Goal: Transaction & Acquisition: Purchase product/service

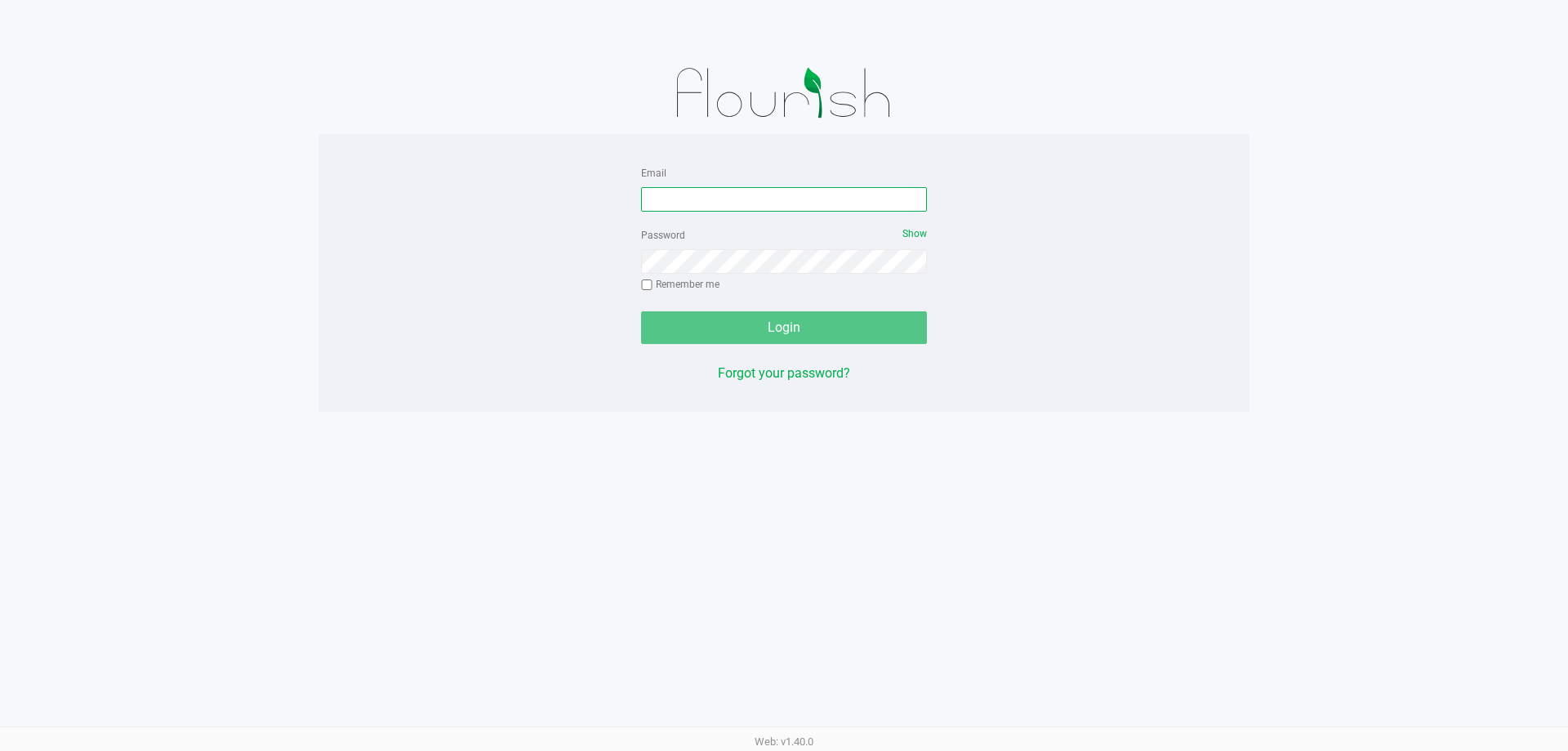
click at [750, 201] on input "Email" at bounding box center [784, 199] width 286 height 25
type input "[PERSON_NAME][EMAIL_ADDRESS][DOMAIN_NAME]"
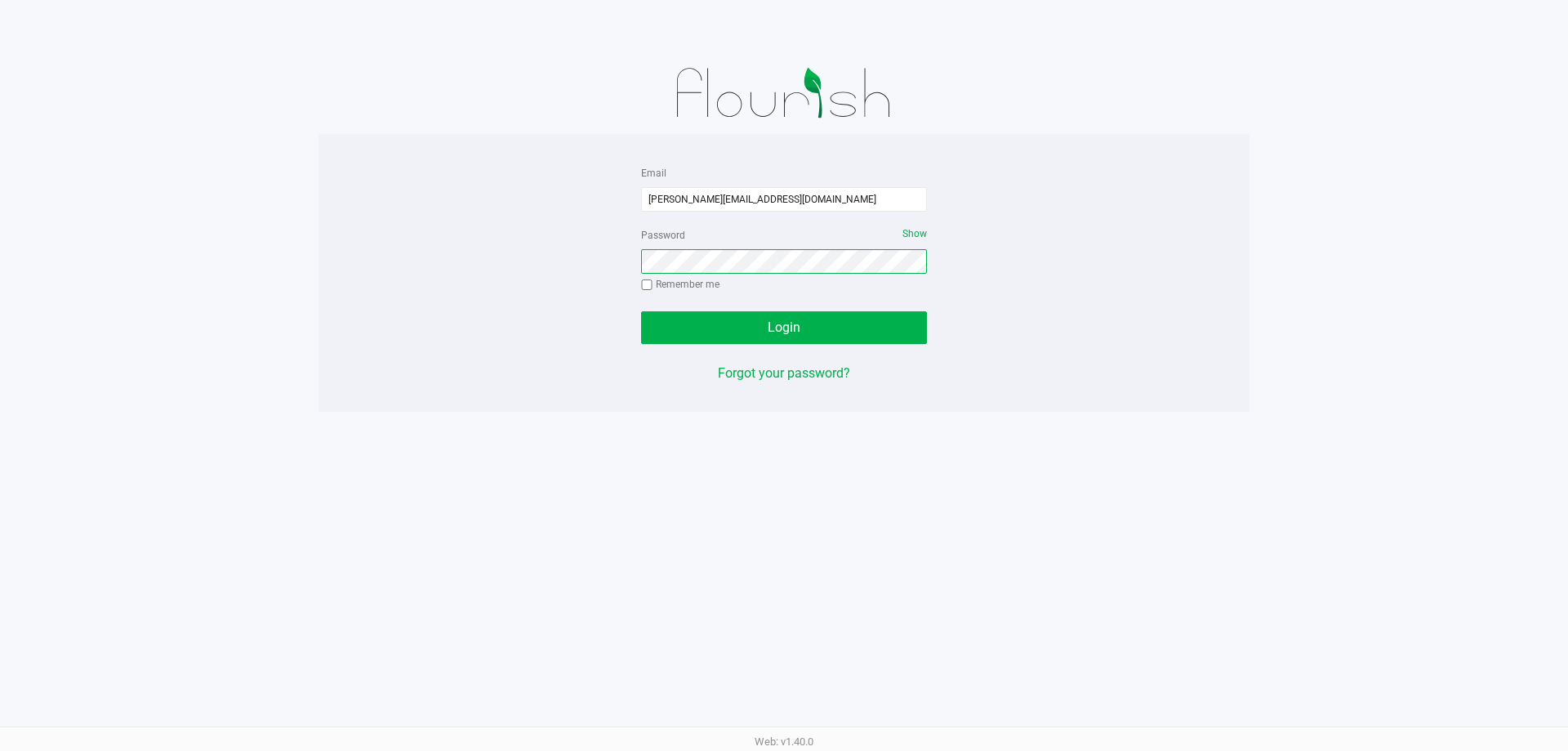
click at [641, 311] on button "Login" at bounding box center [784, 327] width 286 height 33
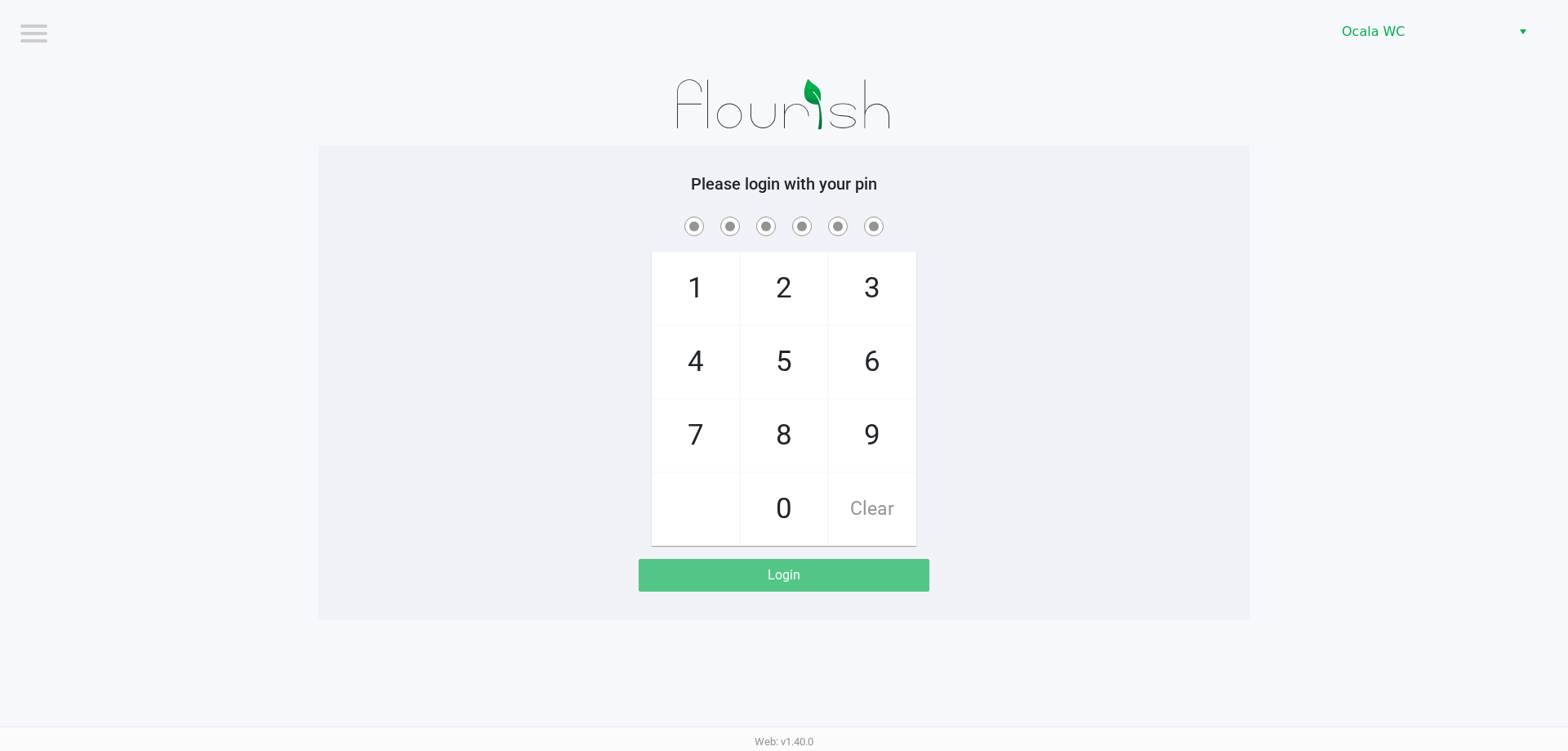
click at [1293, 387] on app-pos-login-wrapper "Logout Ocala WC Please login with your pin 1 4 7 2 5 8 0 3 6 9 Clear Login" at bounding box center [784, 310] width 1568 height 620
checkbox input "true"
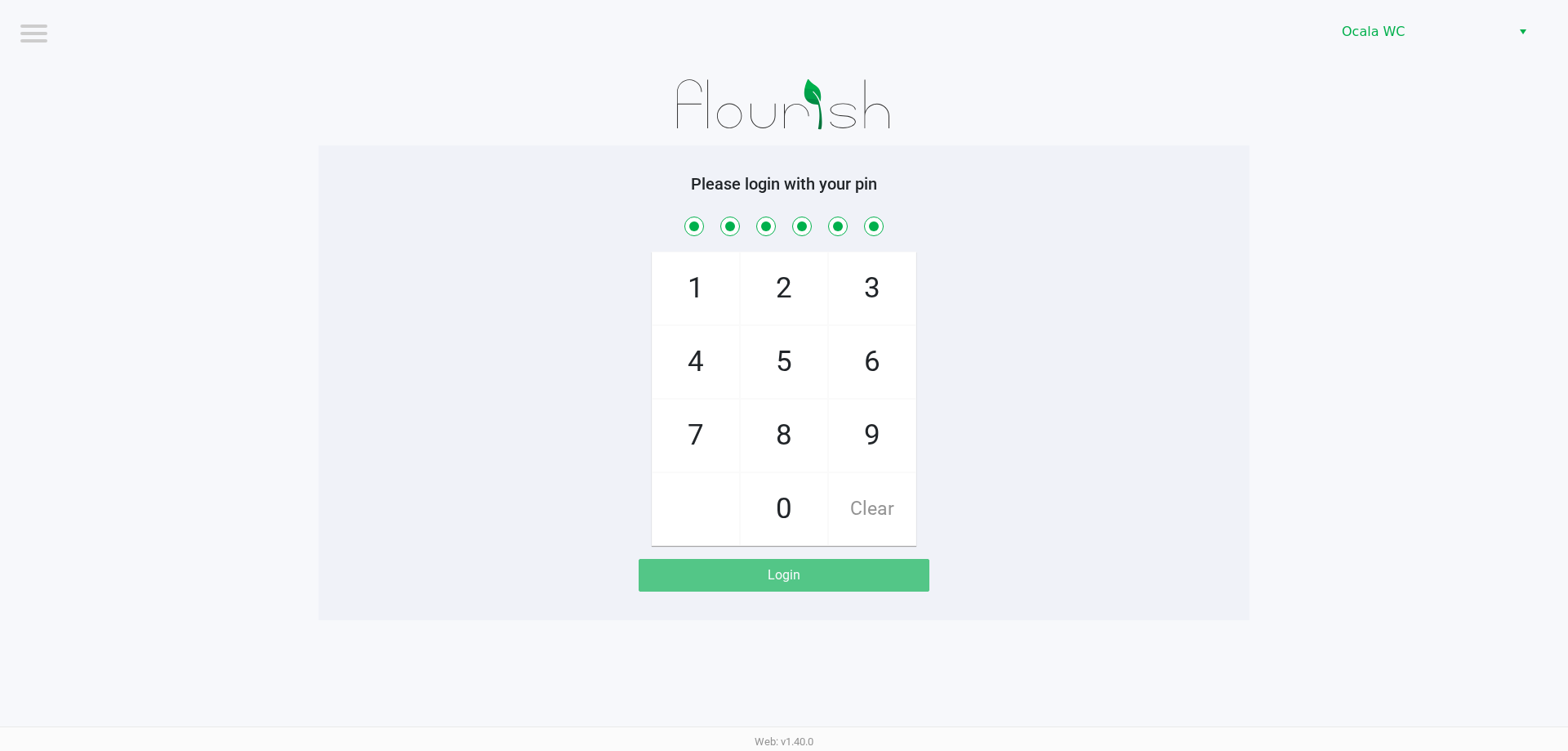
checkbox input "true"
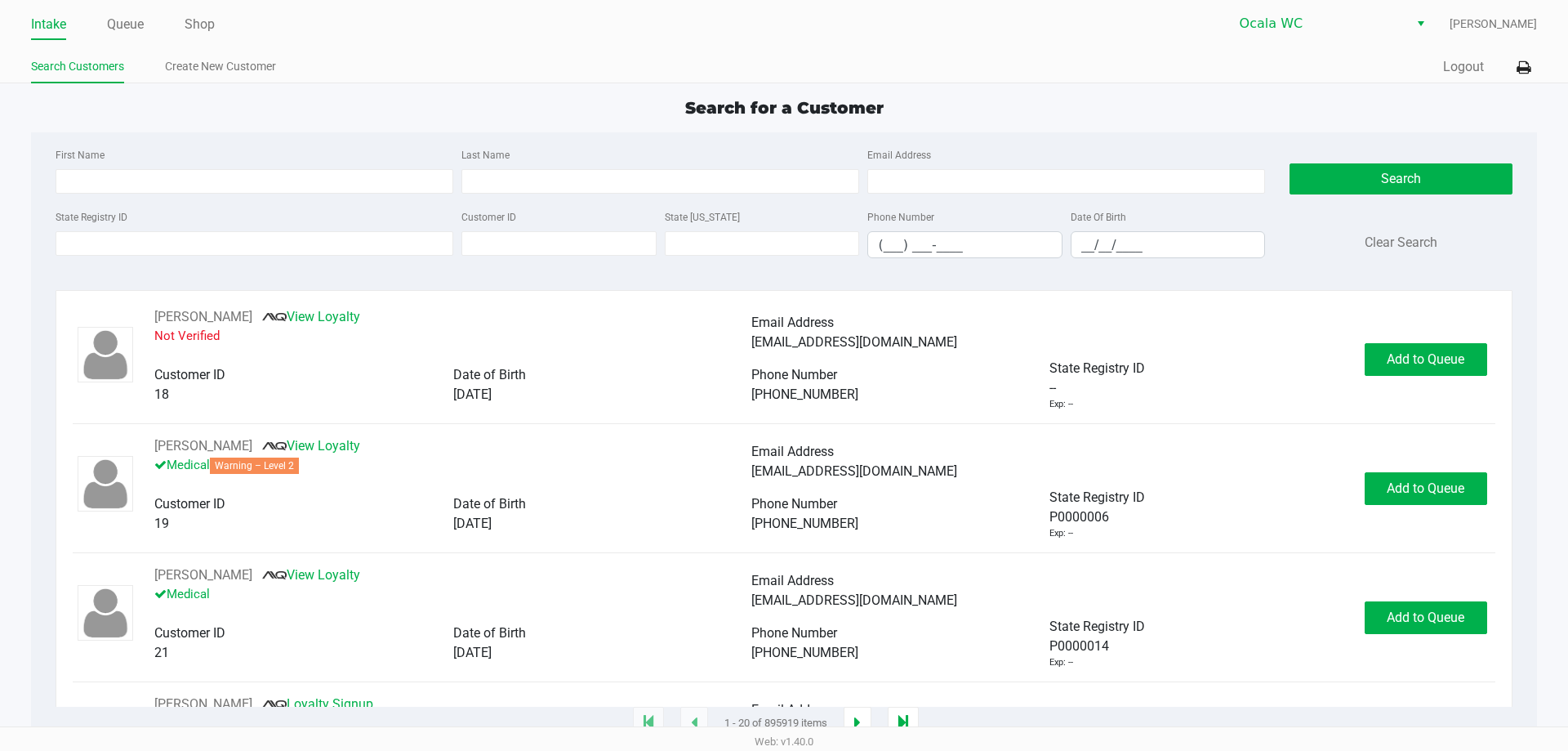
click at [559, 42] on div "Intake Queue Shop Ocala WC [PERSON_NAME] Search Customers Create New Customer Q…" at bounding box center [784, 41] width 1568 height 83
click at [123, 30] on link "Queue" at bounding box center [125, 25] width 37 height 23
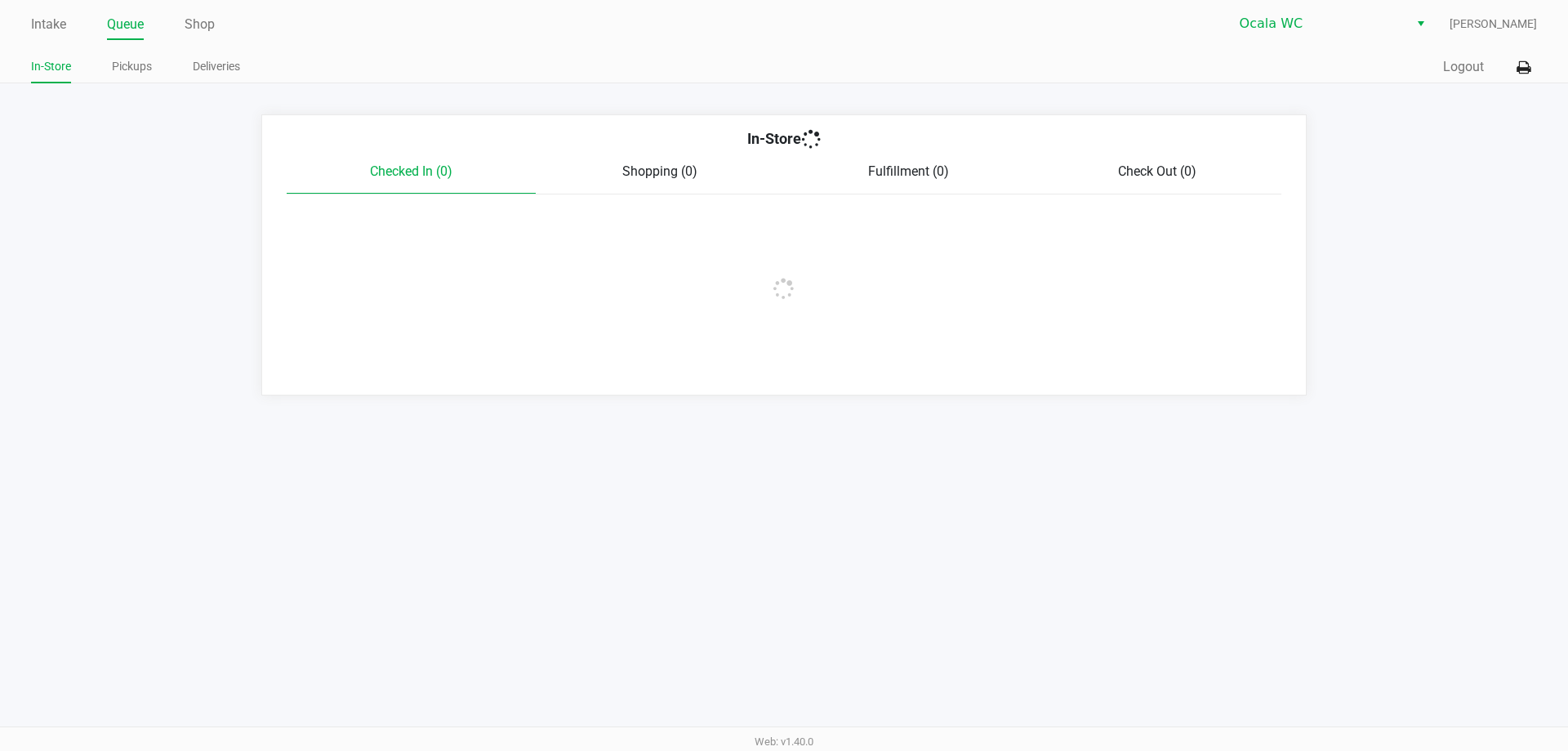
click at [138, 67] on link "Pickups" at bounding box center [132, 67] width 40 height 21
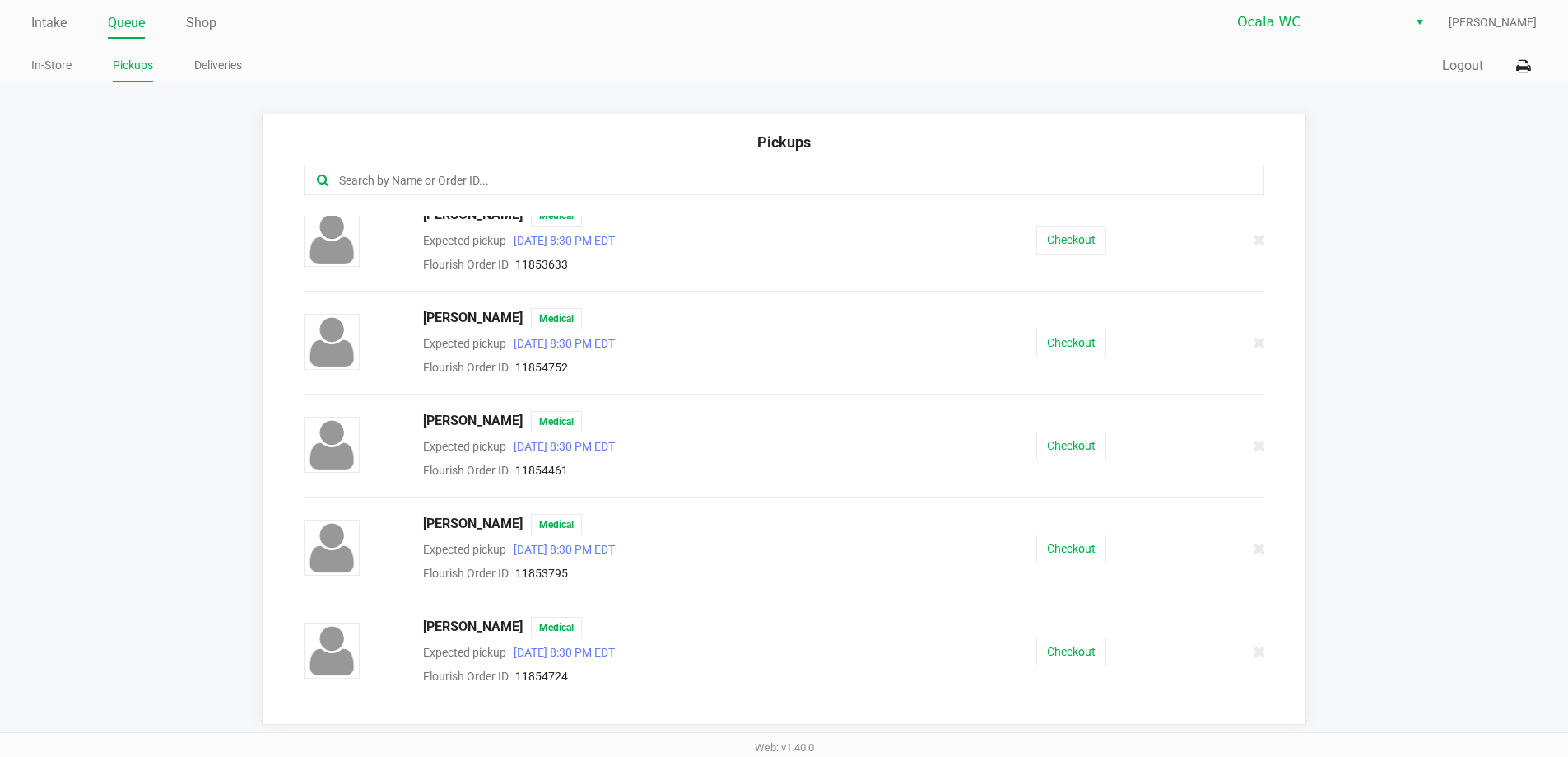
scroll to position [318, 0]
click at [1080, 445] on button "Checkout" at bounding box center [1072, 448] width 70 height 29
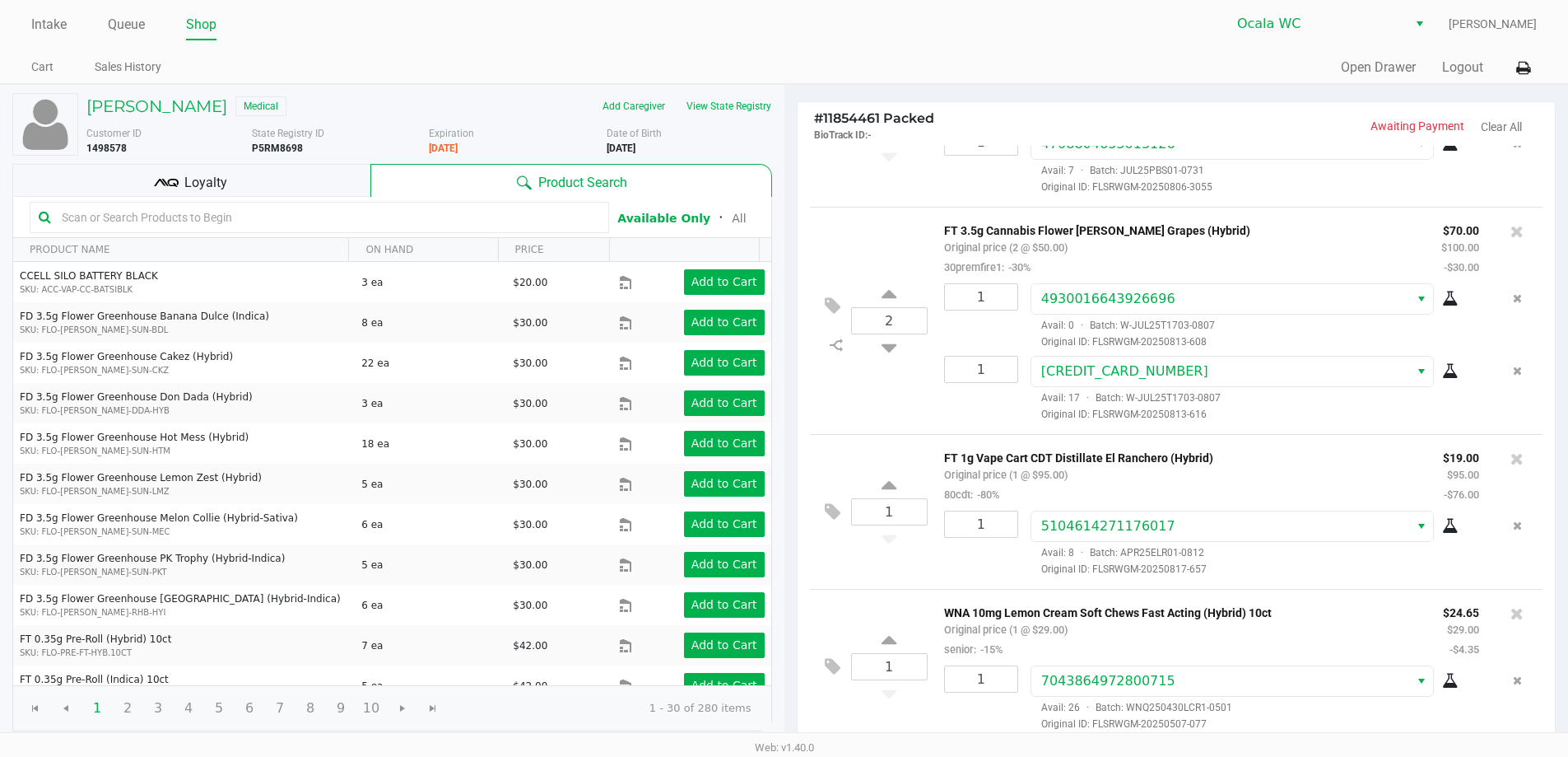
scroll to position [169, 0]
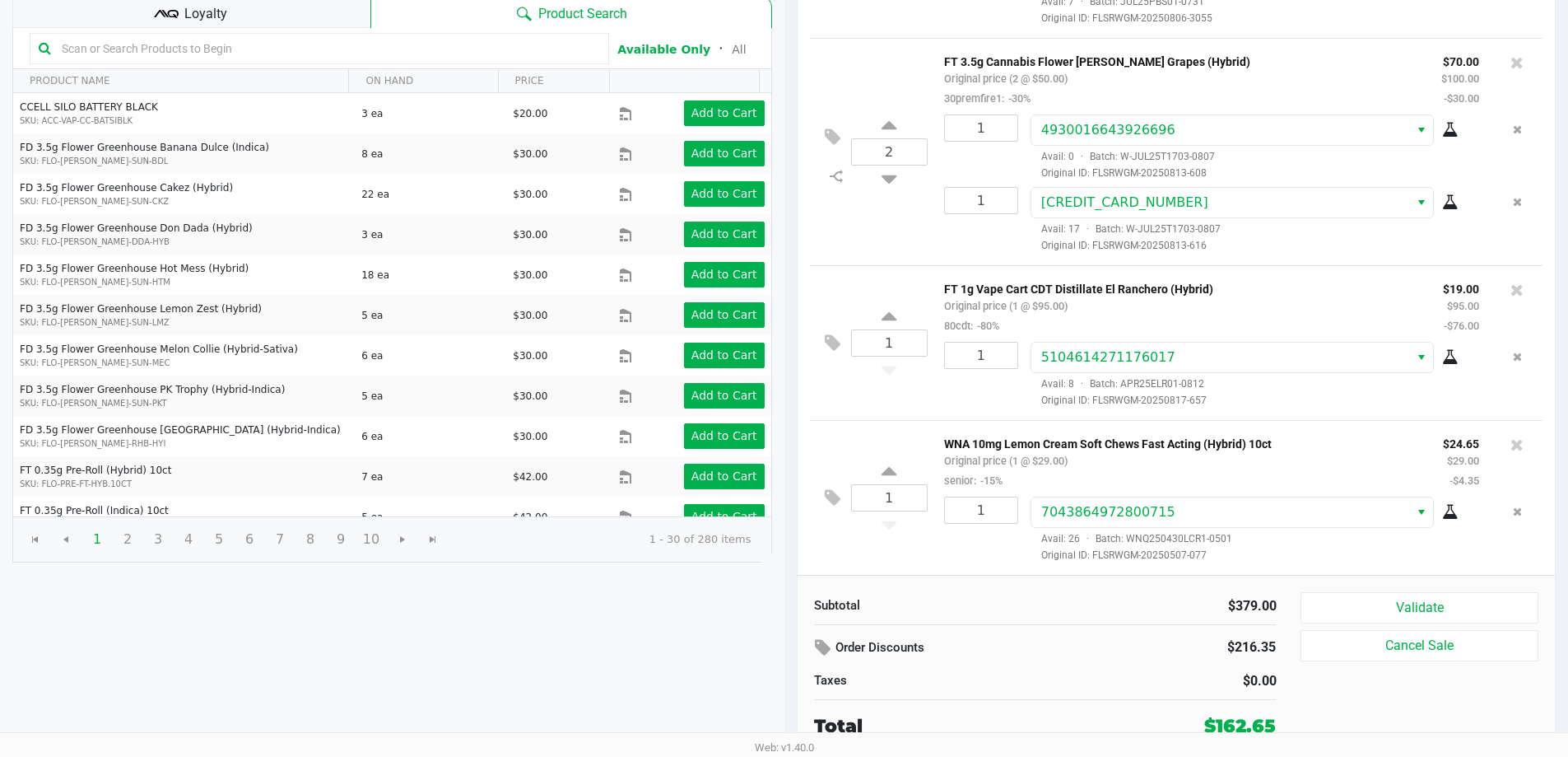
click at [248, 22] on div "Loyalty" at bounding box center [191, 12] width 358 height 33
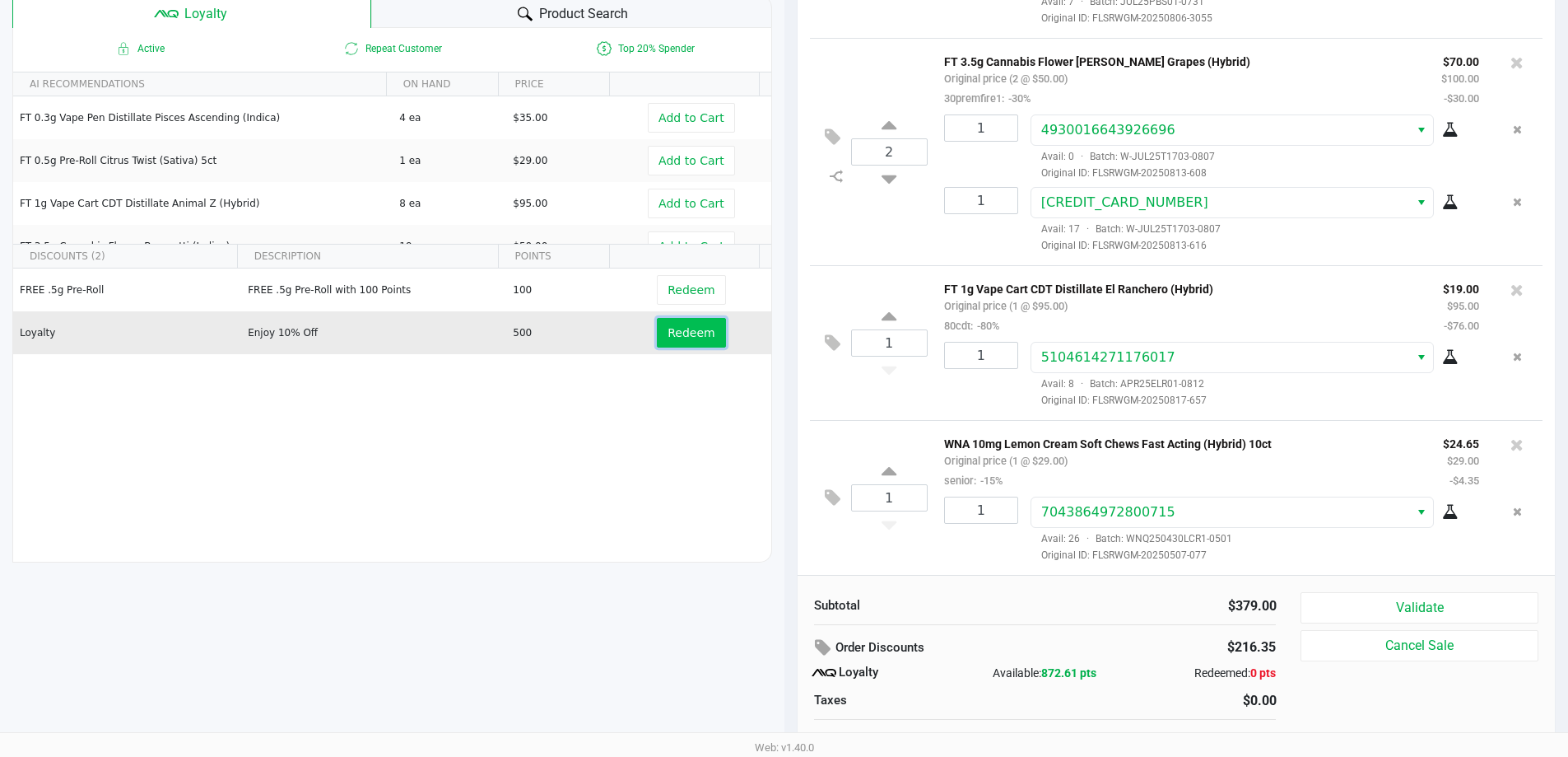
click at [688, 338] on span "Redeem" at bounding box center [691, 332] width 47 height 13
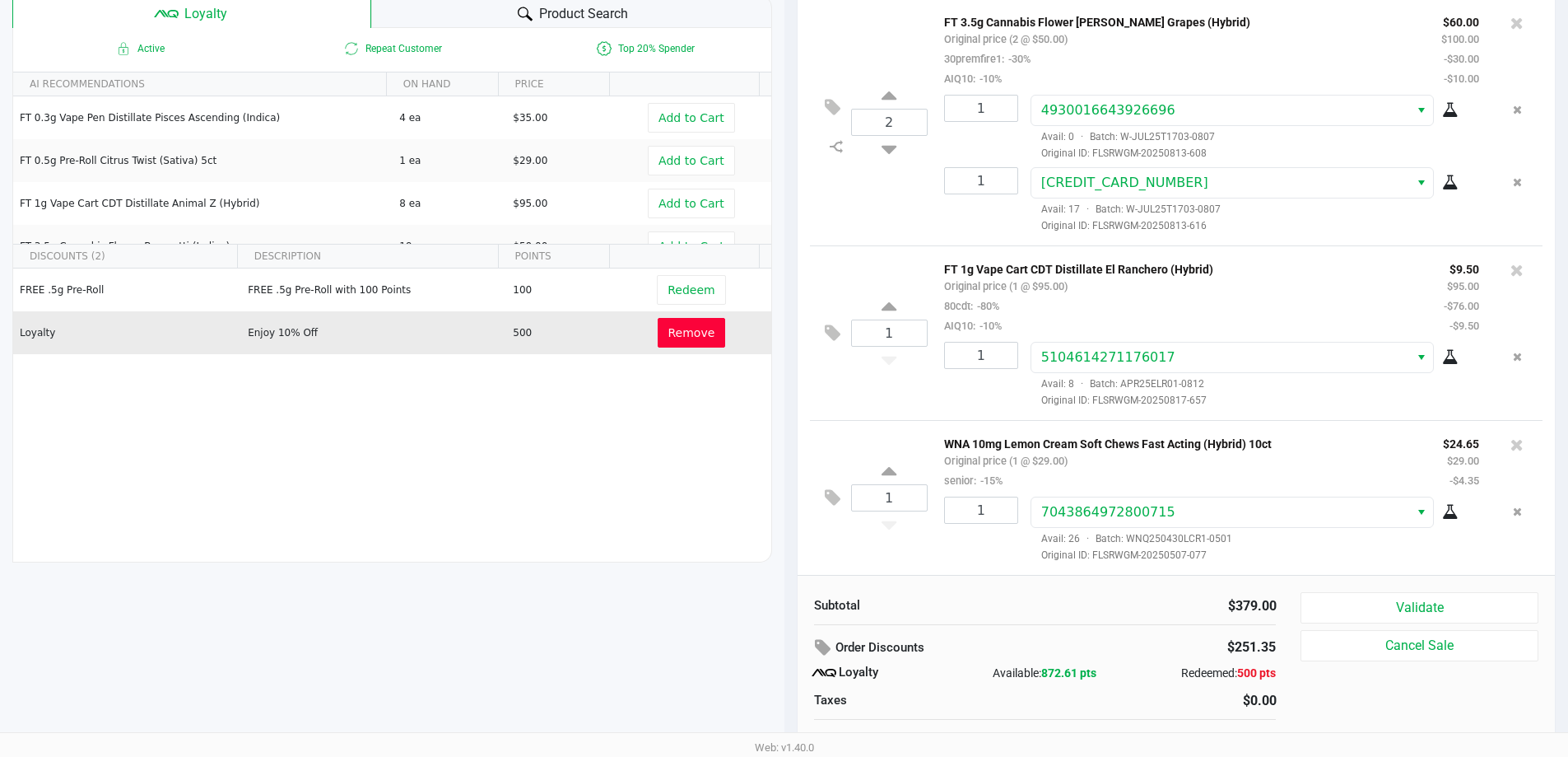
scroll to position [188, 0]
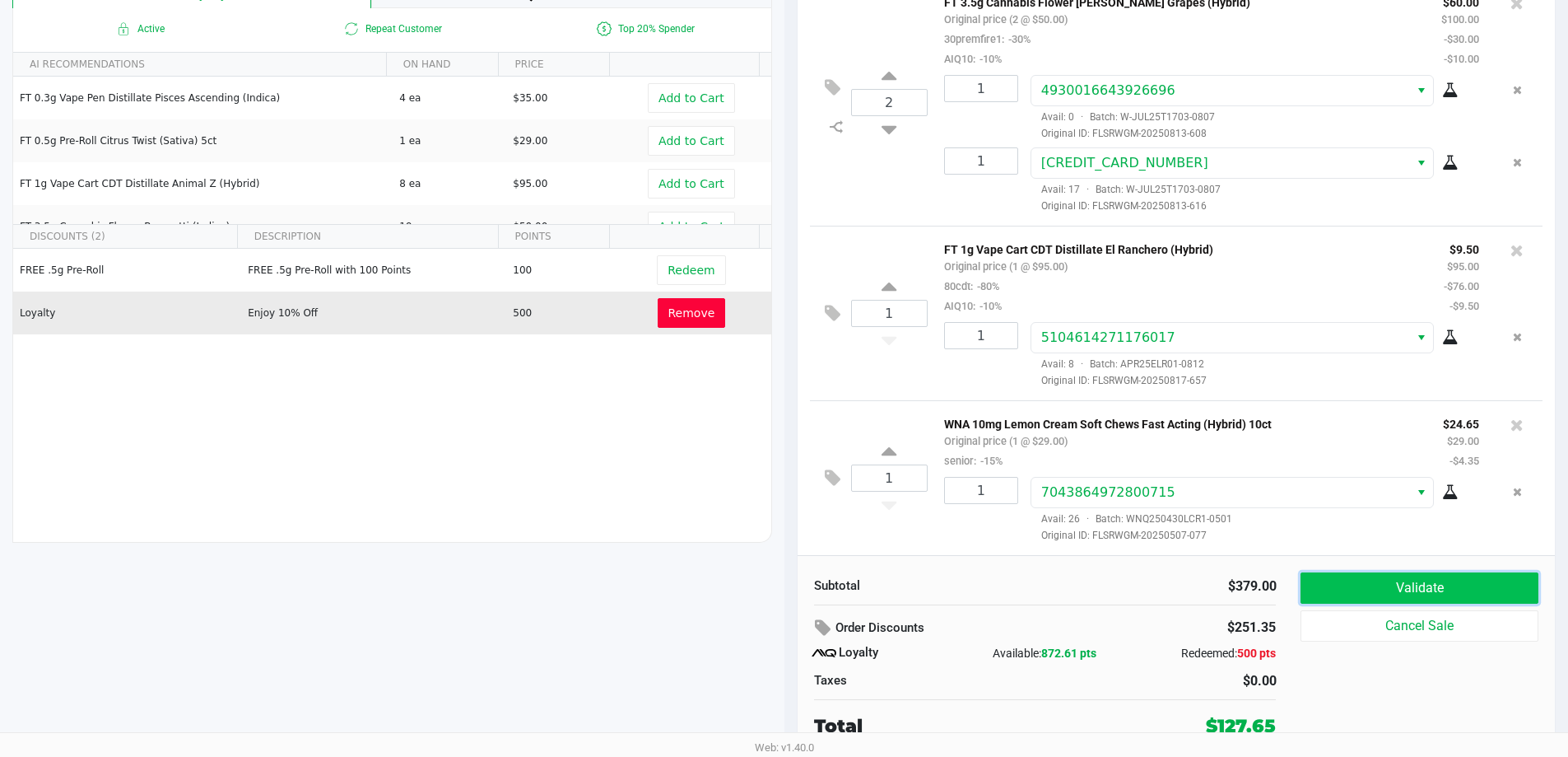
click at [1333, 590] on button "Validate" at bounding box center [1420, 588] width 237 height 32
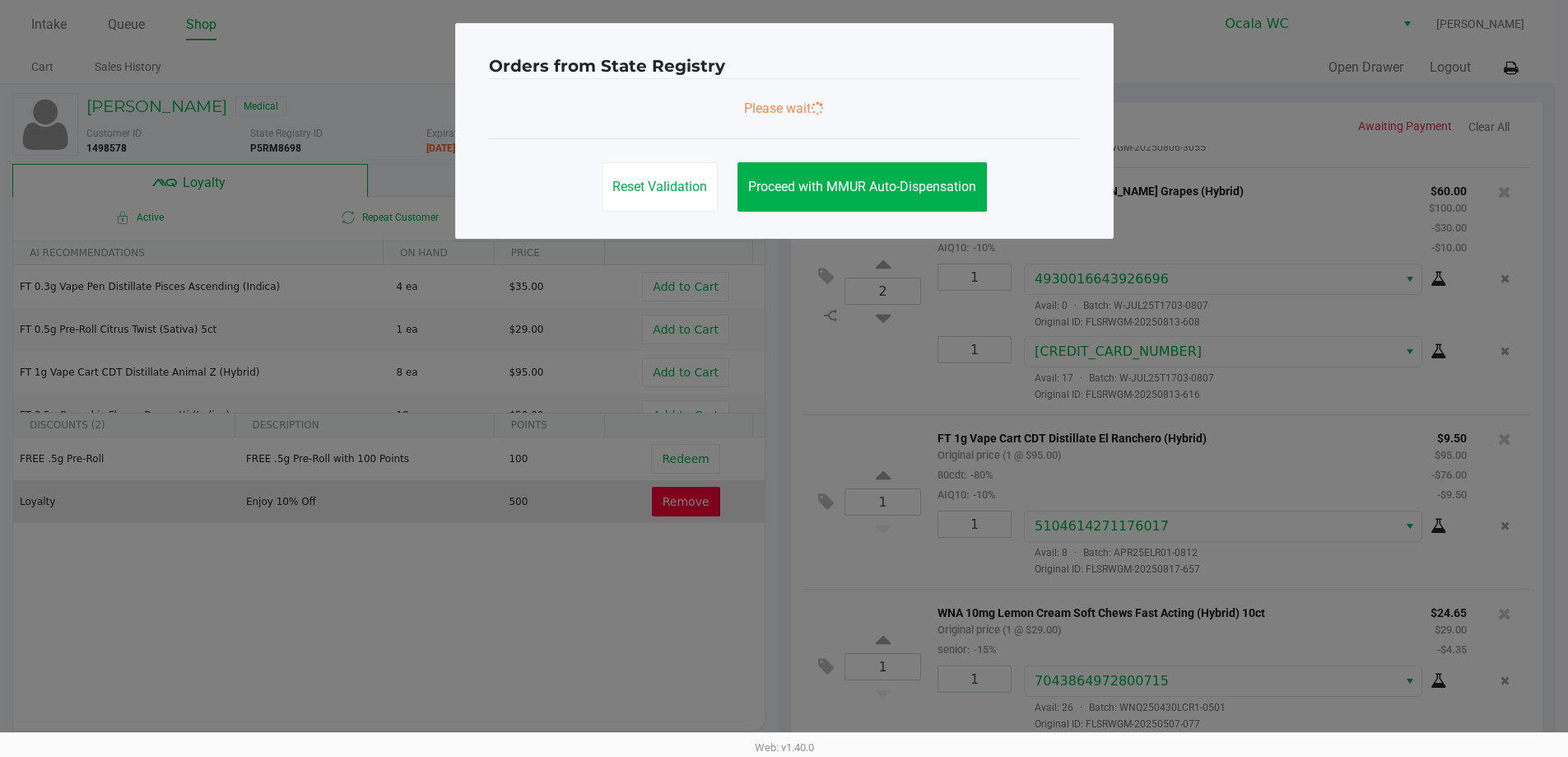
scroll to position [0, 0]
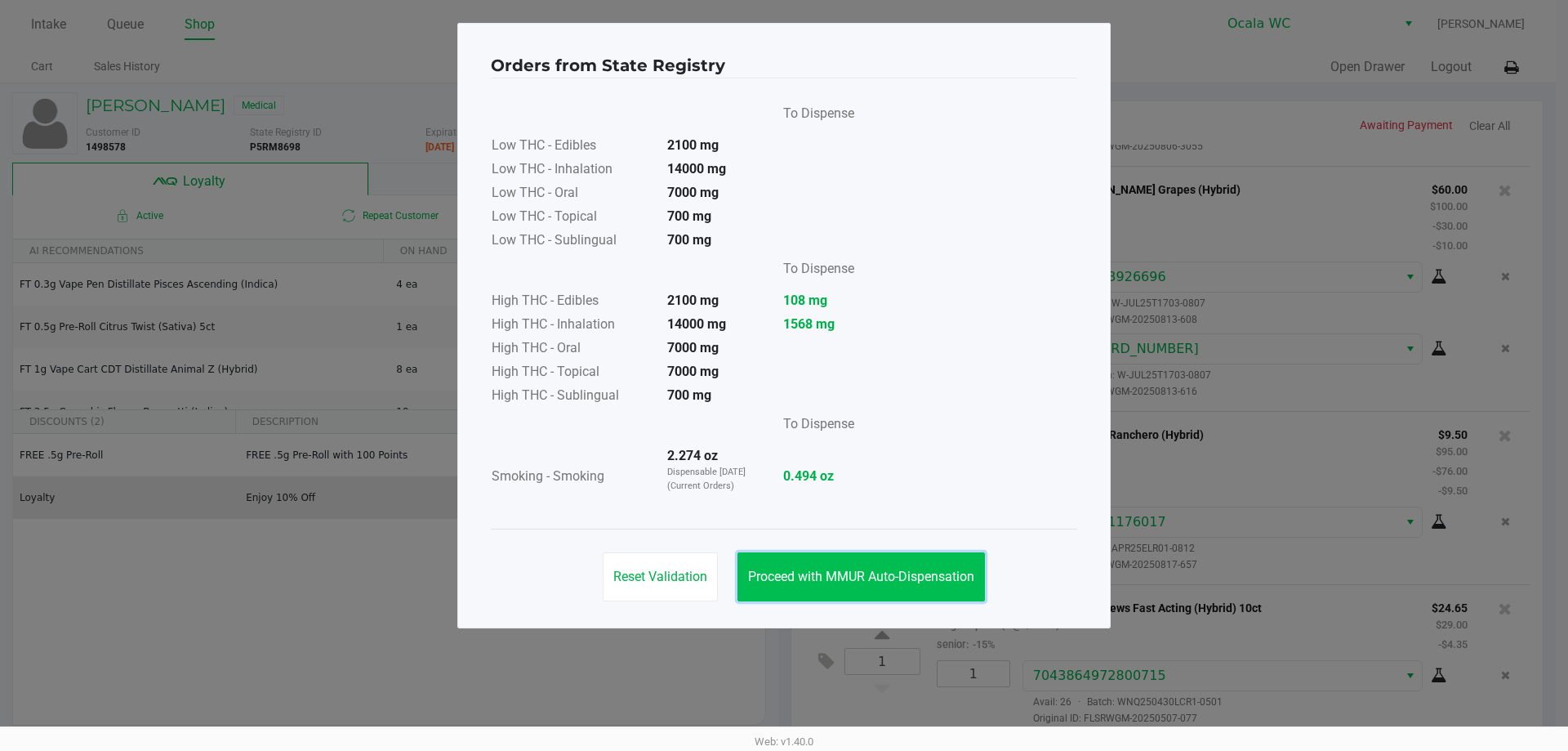
click at [853, 586] on button "Proceed with MMUR Auto-Dispensation" at bounding box center [861, 577] width 247 height 49
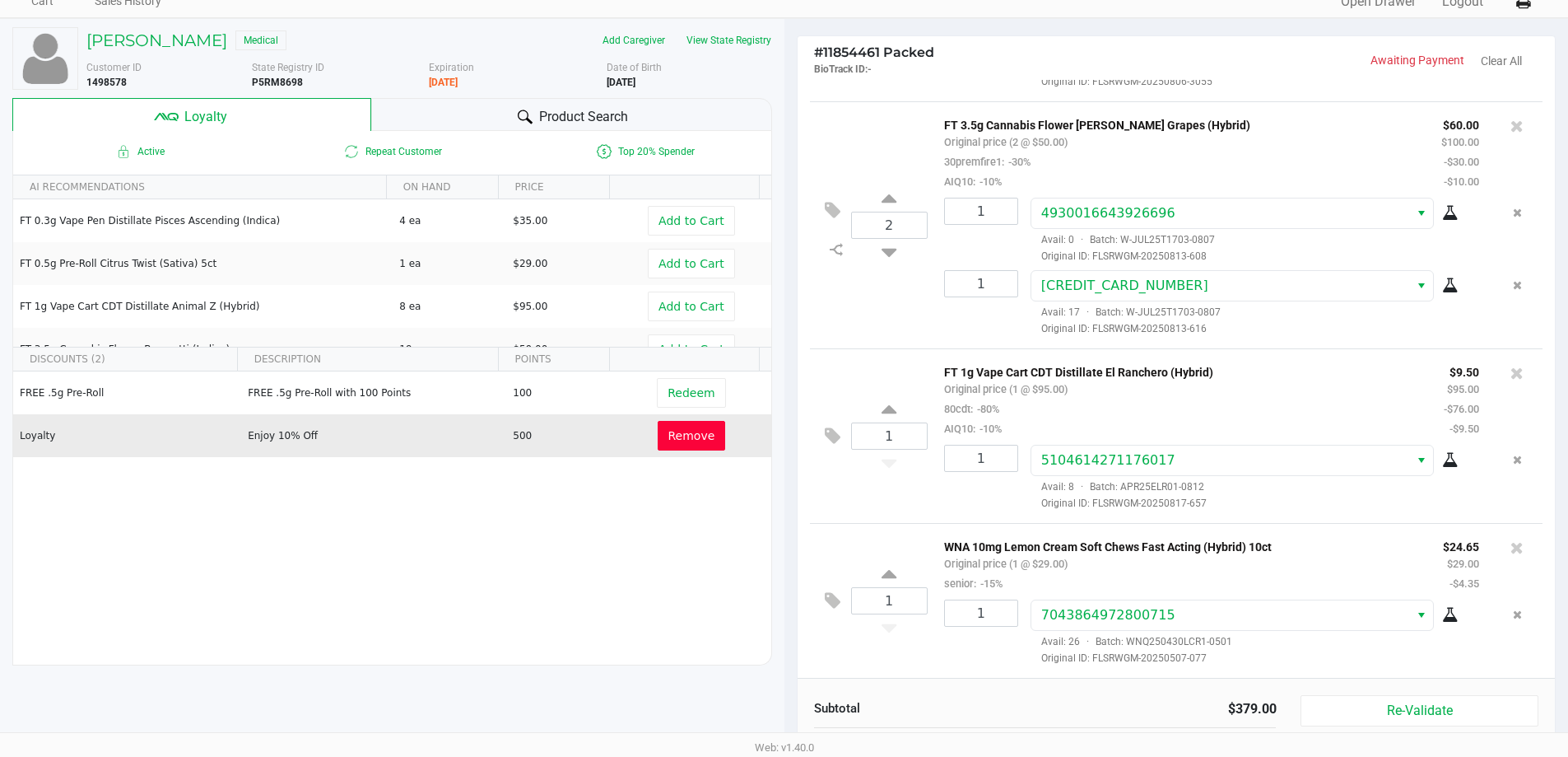
scroll to position [188, 0]
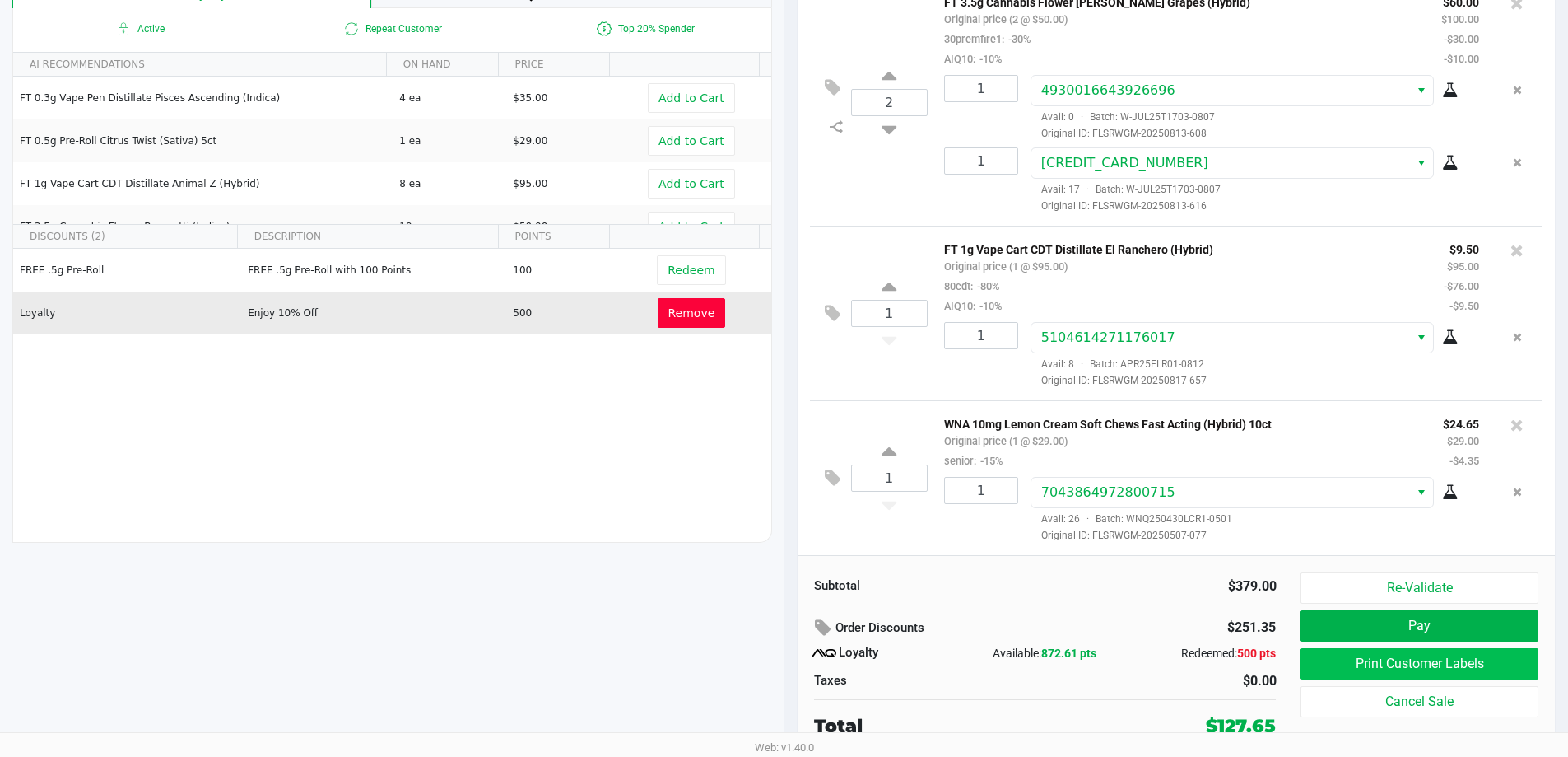
click at [1359, 674] on button "Print Customer Labels" at bounding box center [1420, 664] width 237 height 32
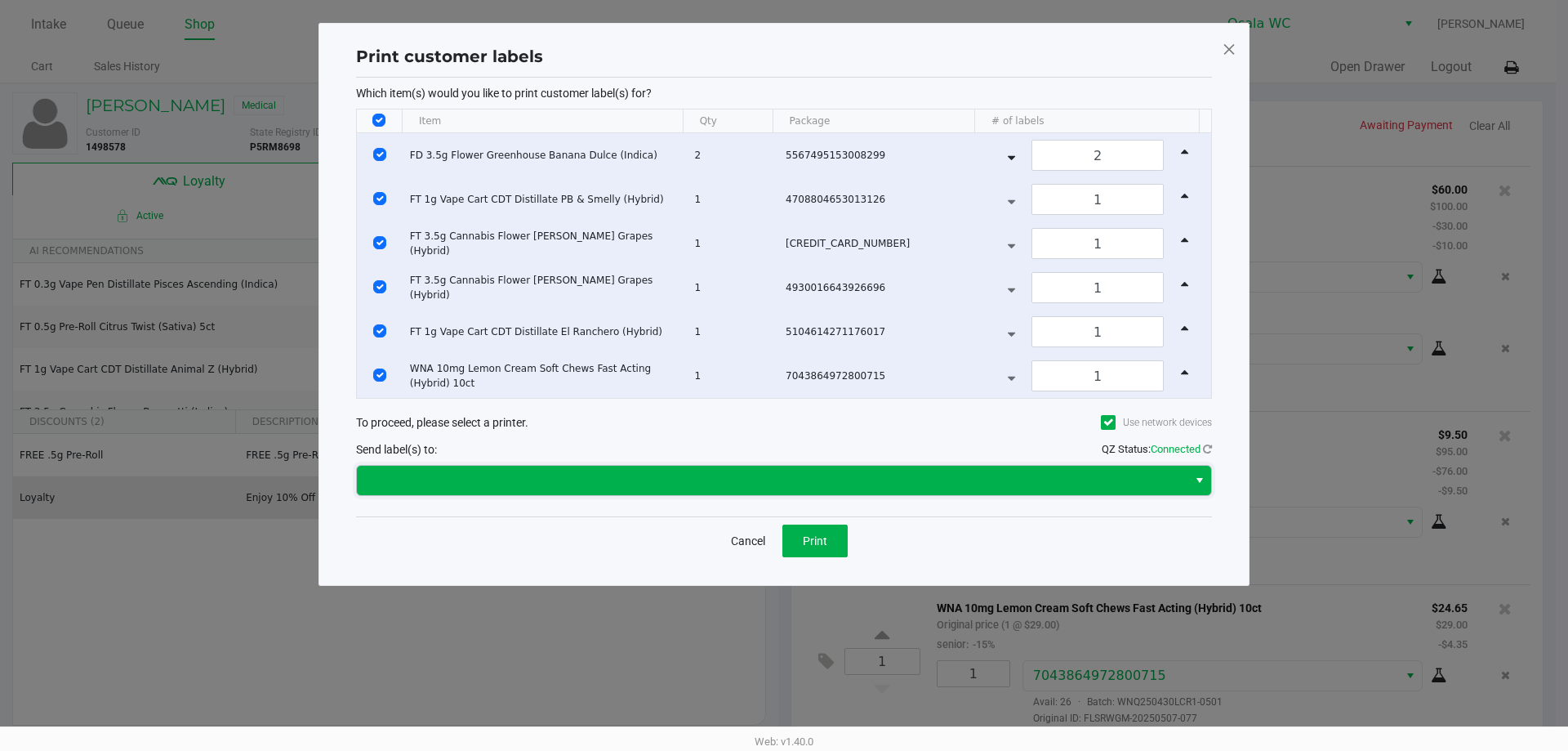
click at [987, 488] on span at bounding box center [772, 480] width 811 height 20
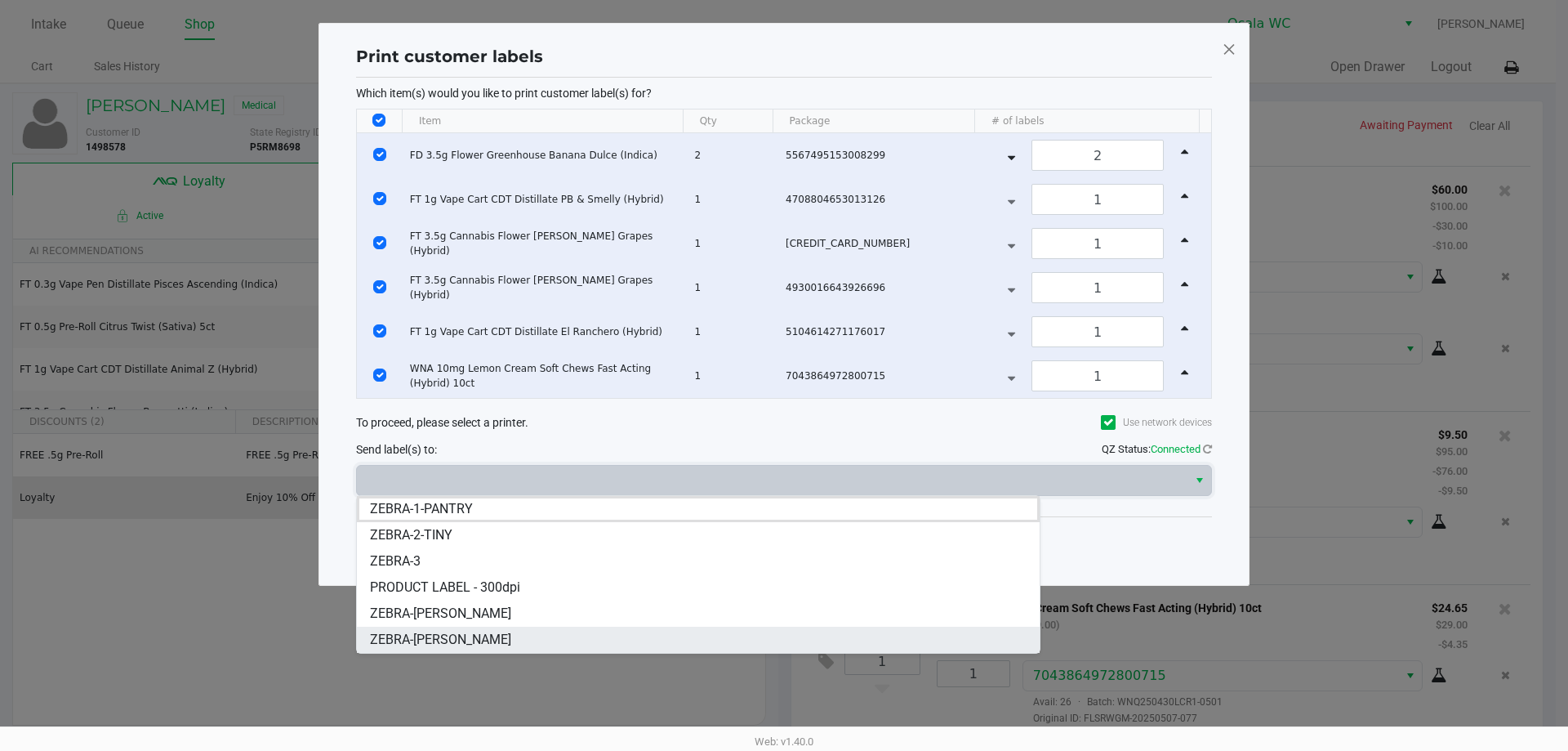
click at [442, 642] on span "ZEBRA-[PERSON_NAME]" at bounding box center [441, 640] width 141 height 20
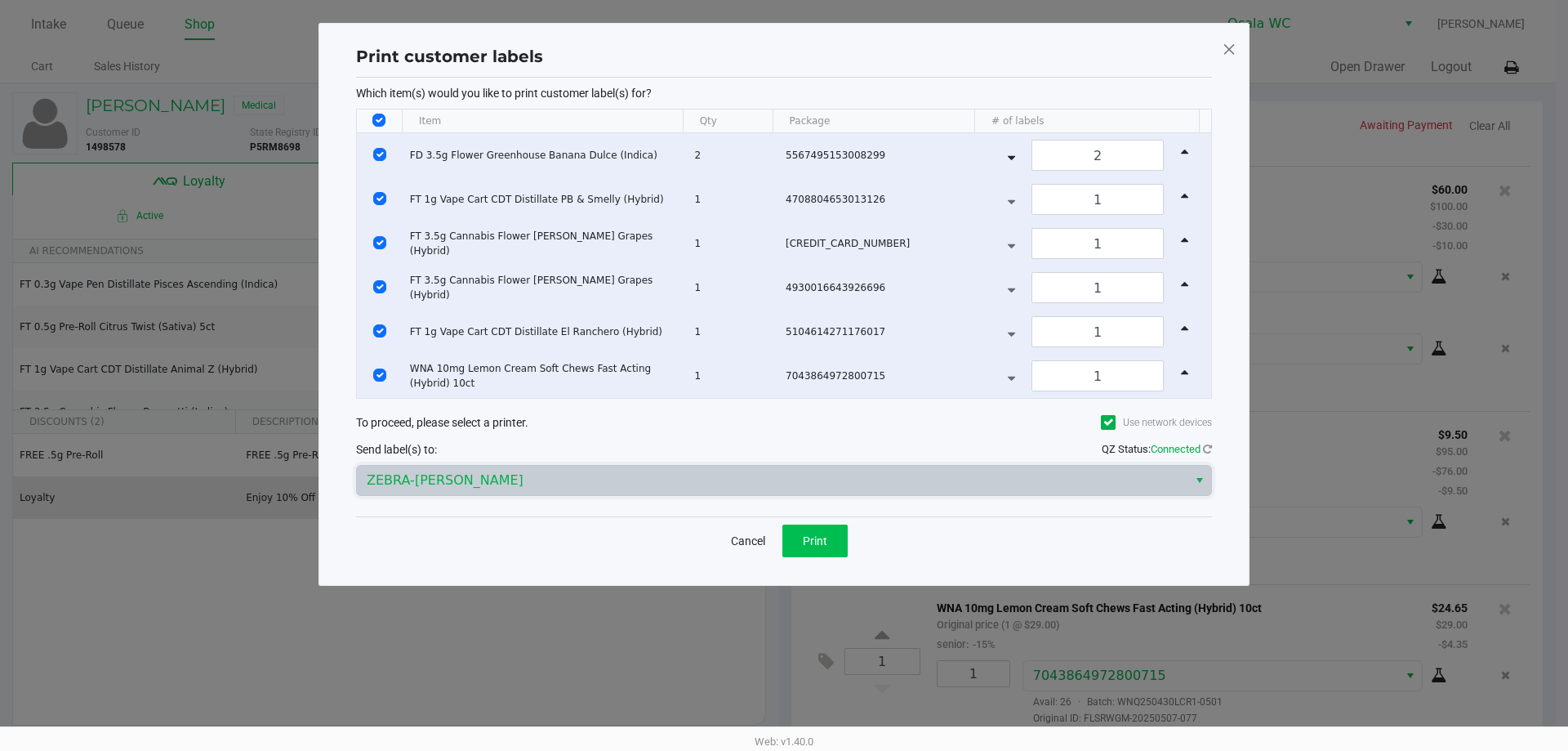
click at [814, 535] on span "Print" at bounding box center [816, 541] width 25 height 13
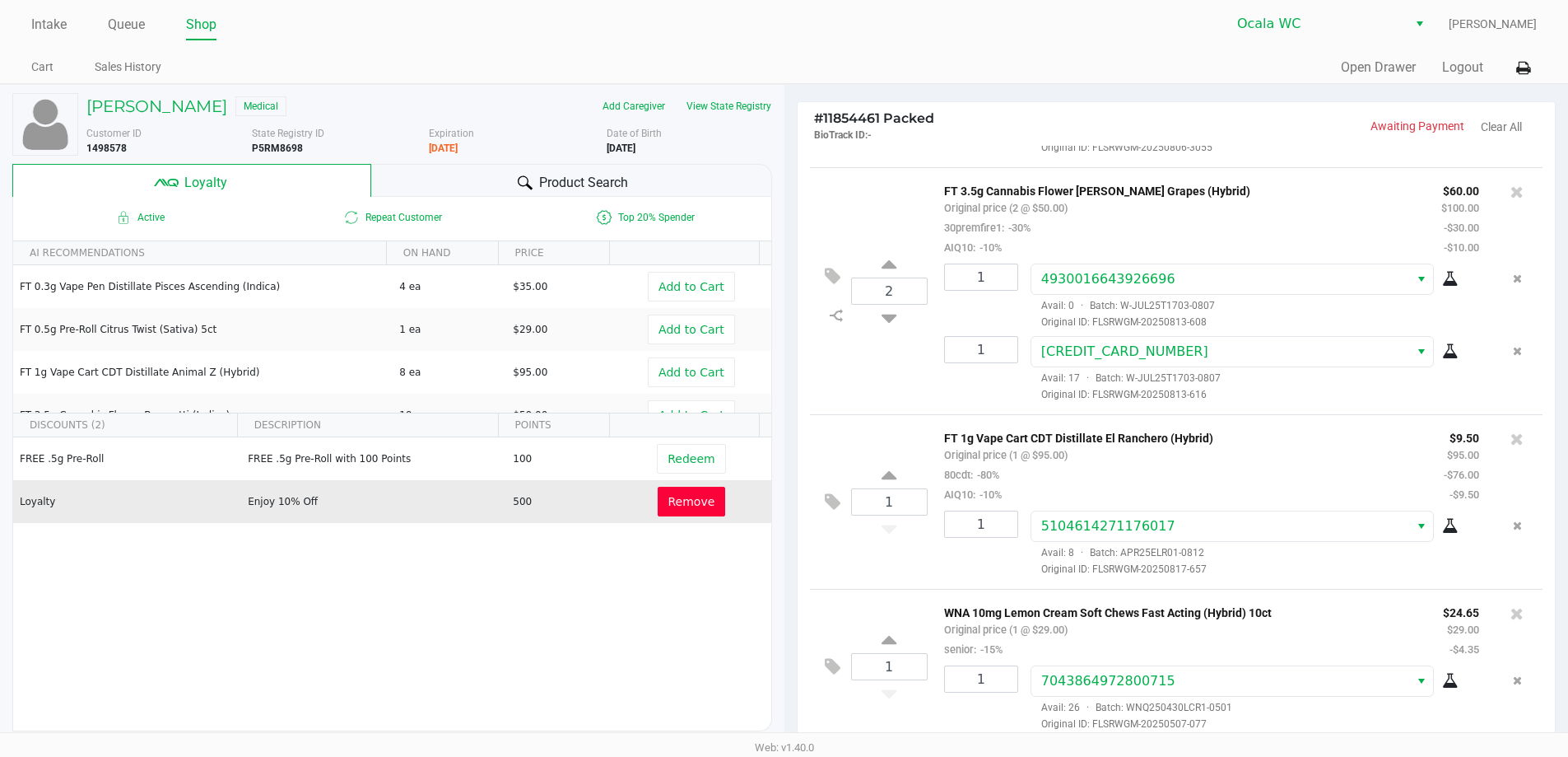
scroll to position [188, 0]
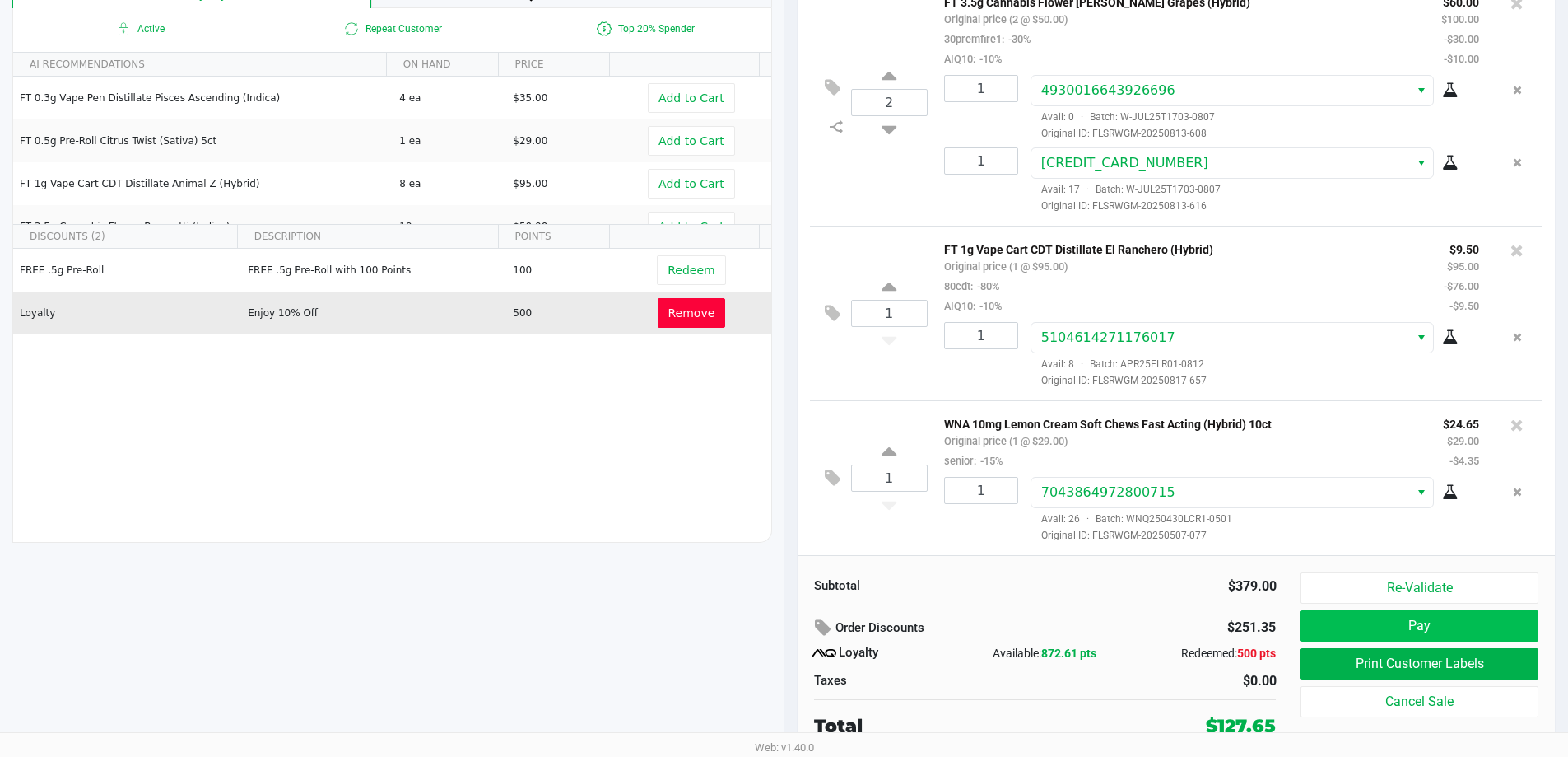
click at [1418, 634] on button "Pay" at bounding box center [1420, 626] width 237 height 32
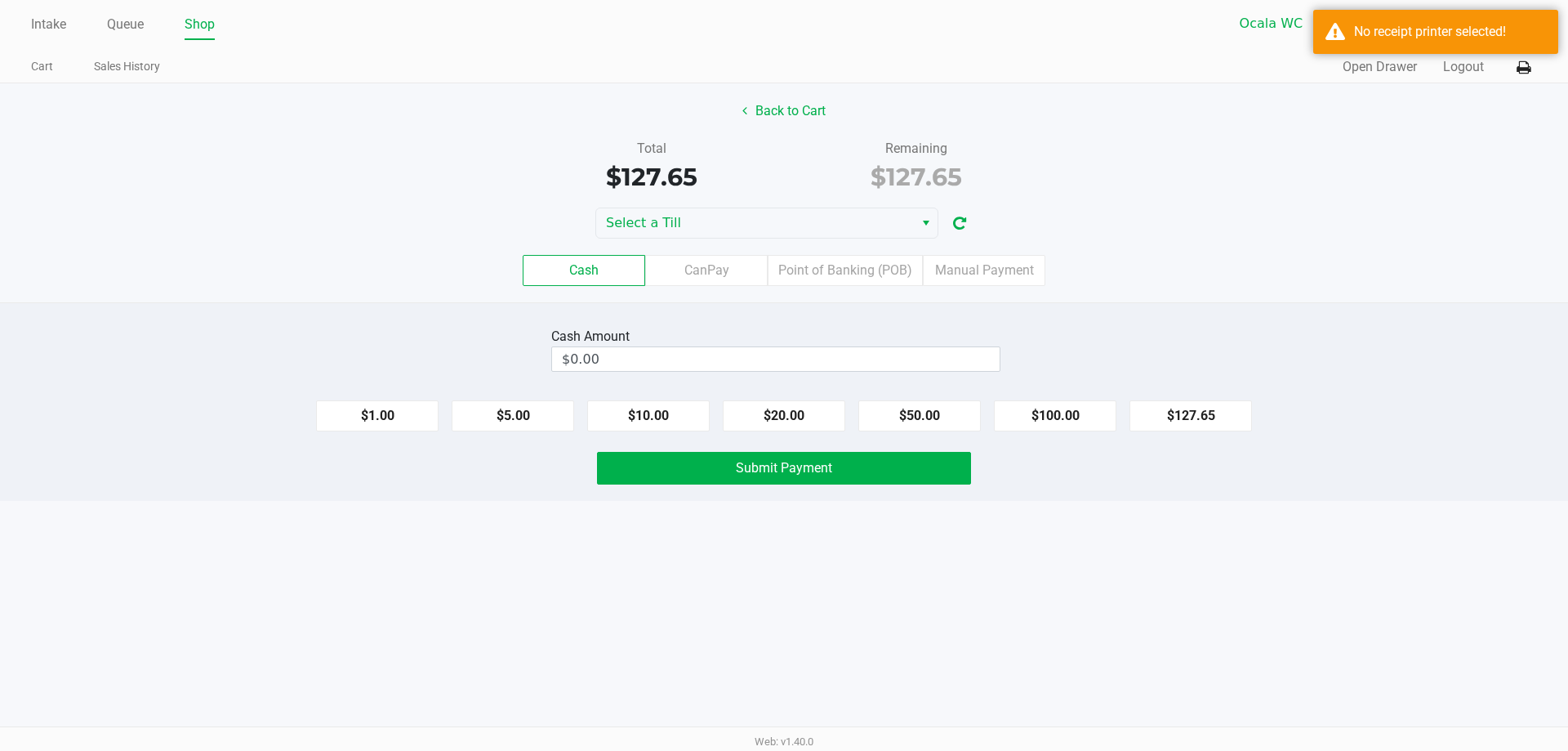
click at [1518, 72] on icon at bounding box center [1524, 68] width 14 height 12
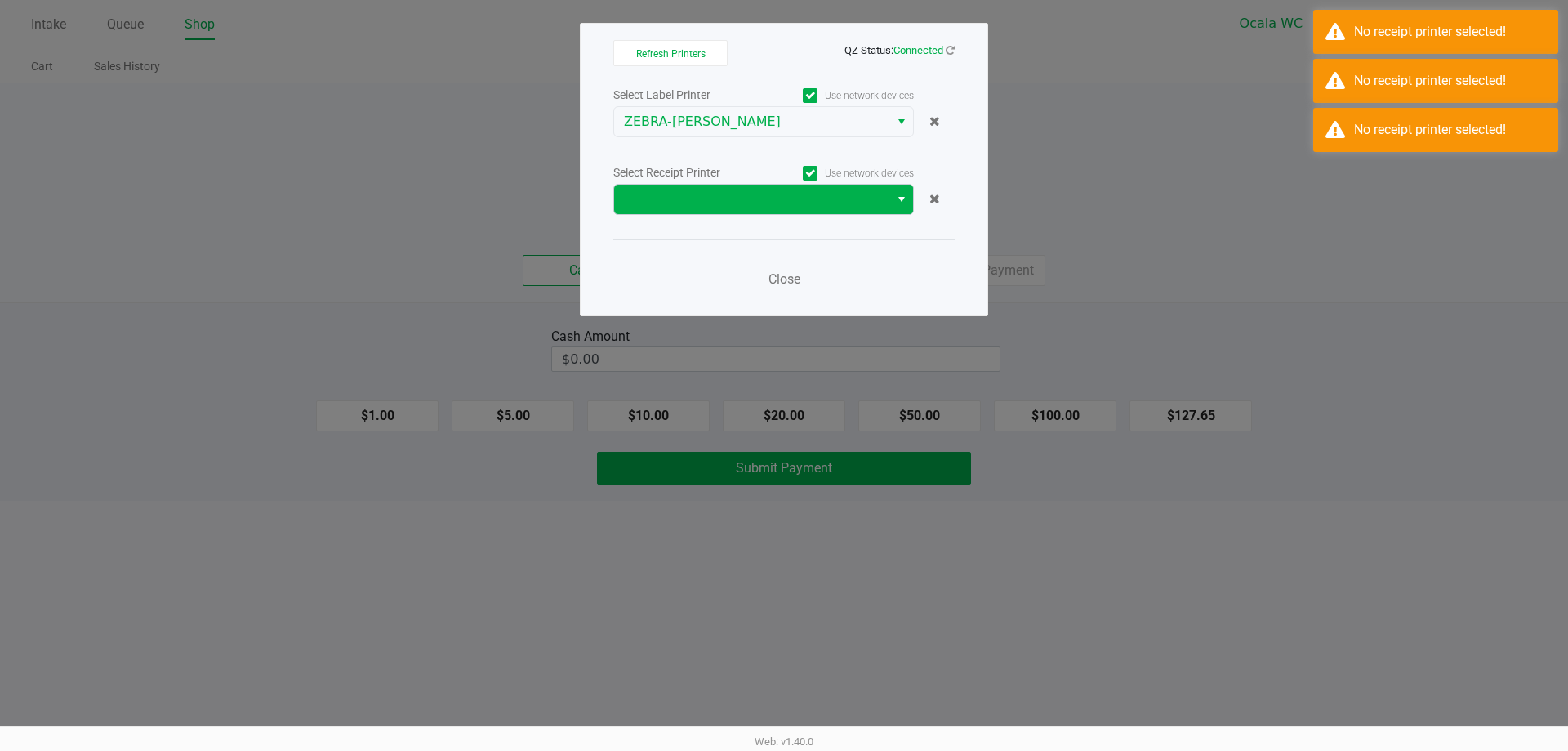
click at [902, 201] on span "Select" at bounding box center [902, 199] width 13 height 20
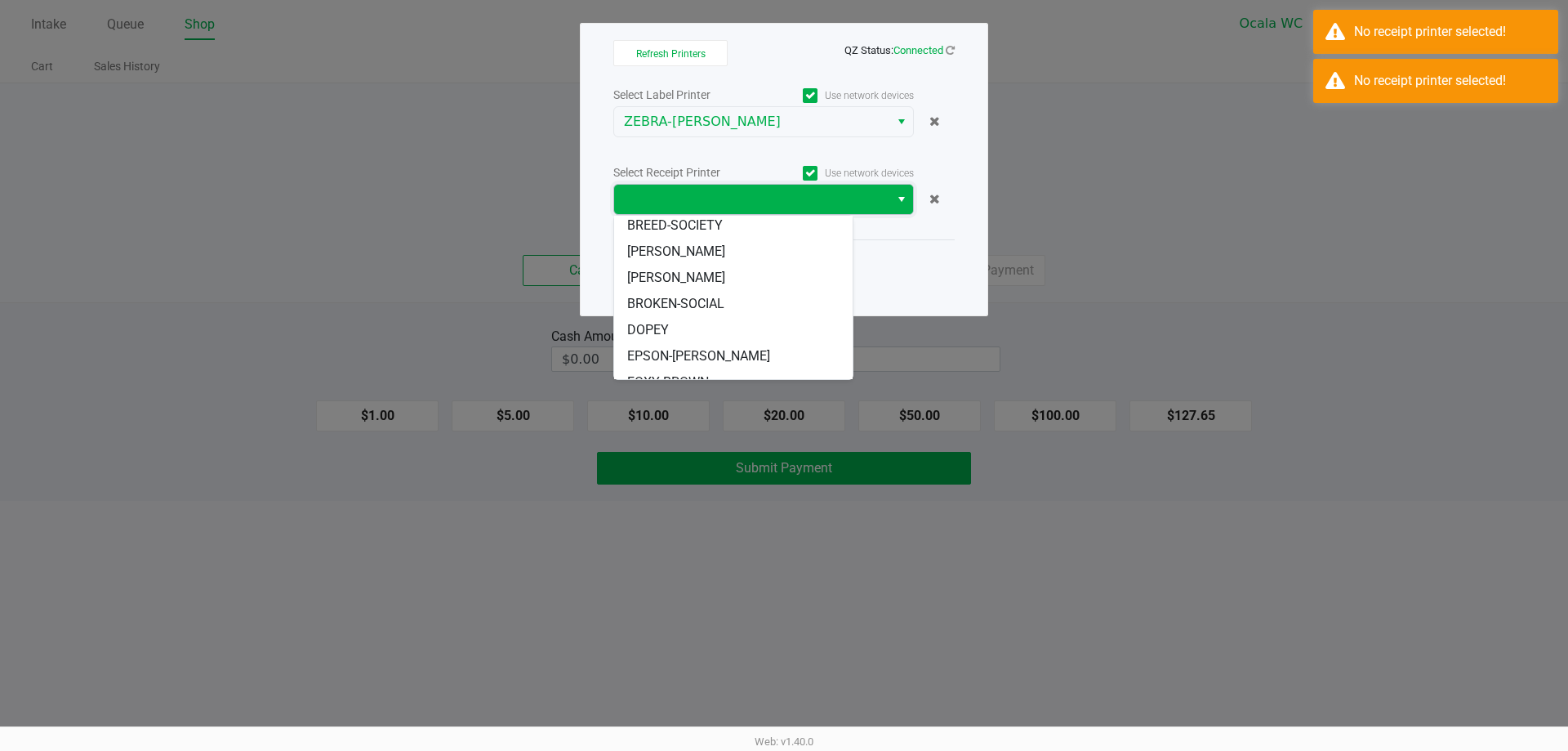
scroll to position [83, 0]
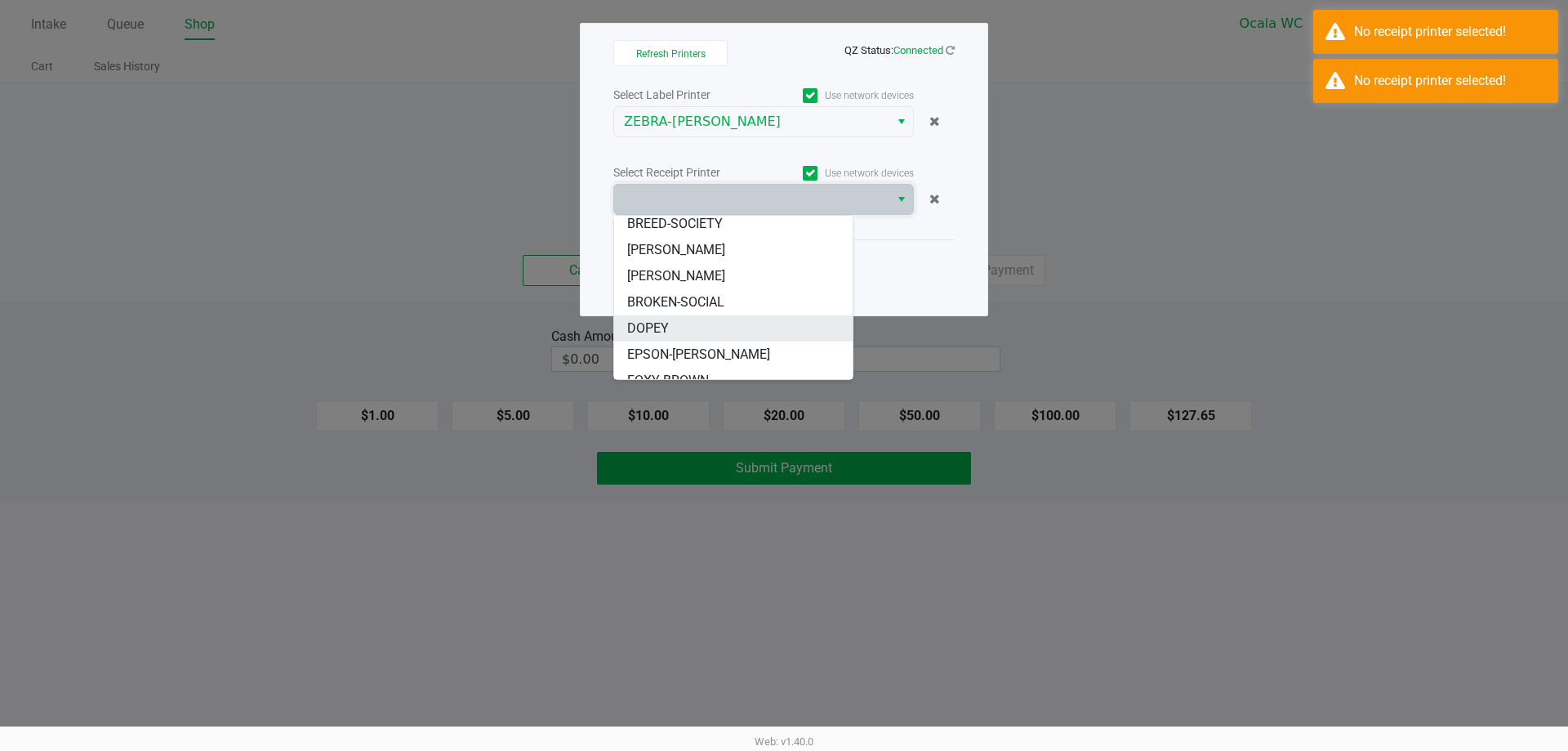
click at [648, 330] on span "DOPEY" at bounding box center [648, 328] width 42 height 20
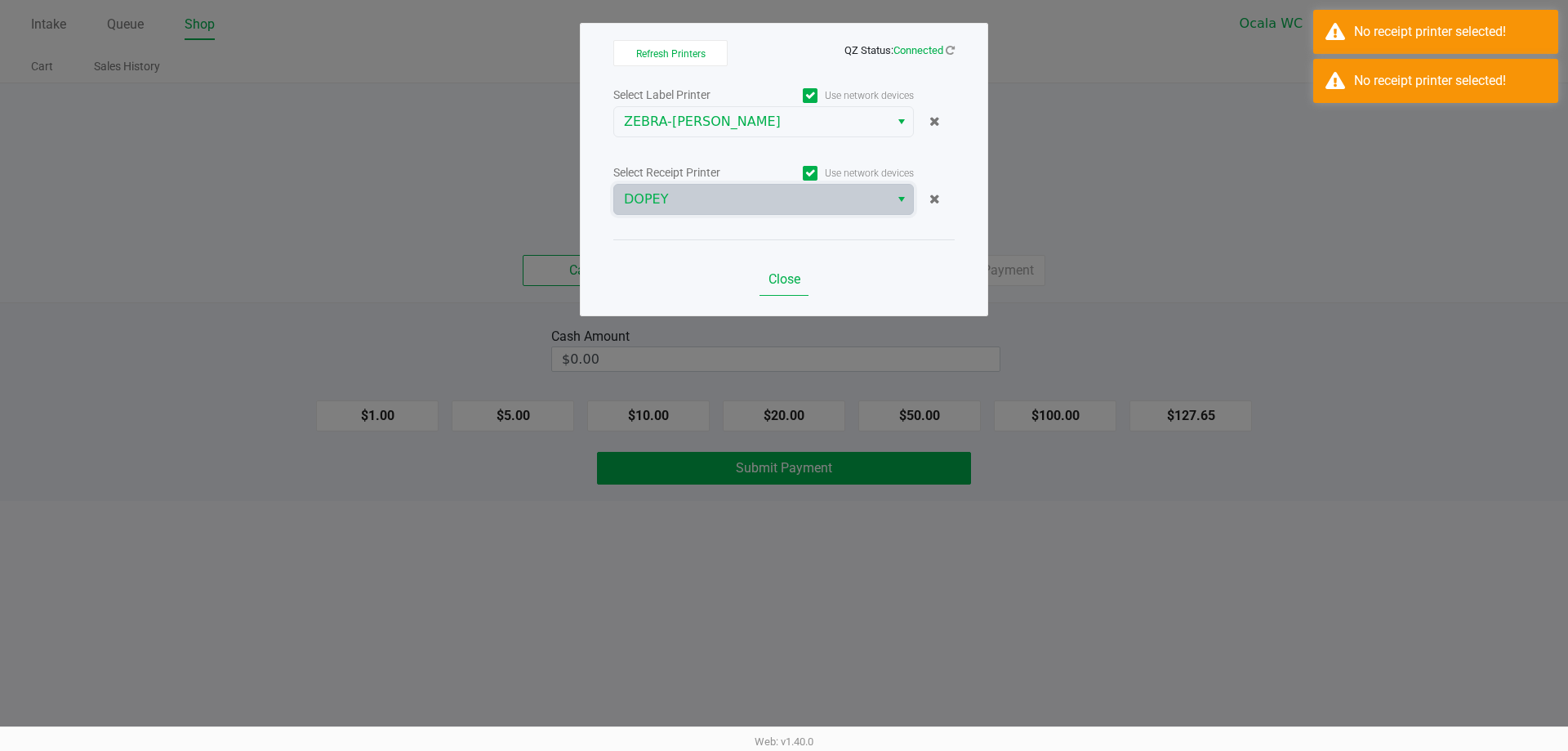
click at [788, 278] on span "Close" at bounding box center [784, 279] width 32 height 16
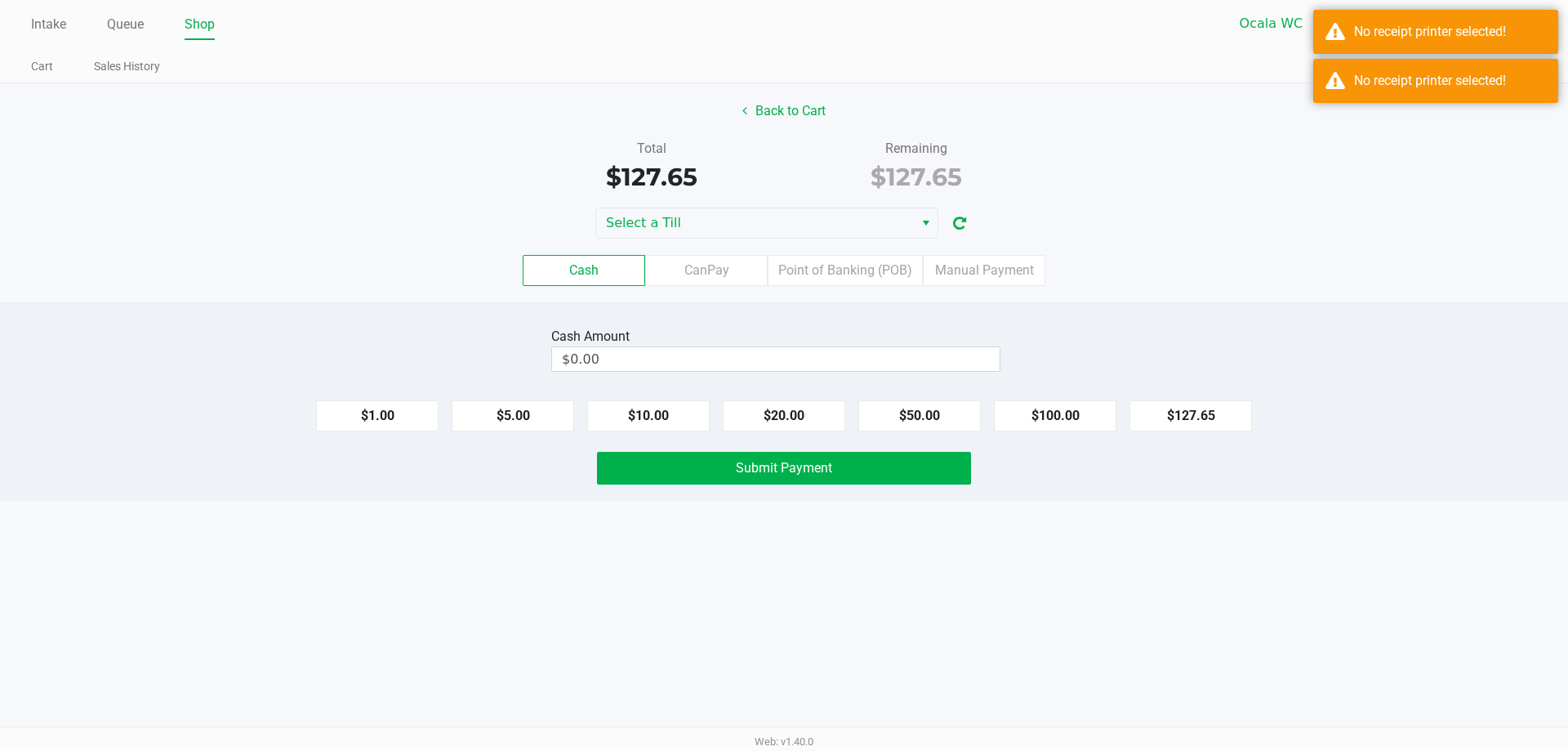
click at [1276, 238] on div "Select a Till" at bounding box center [784, 223] width 1568 height 31
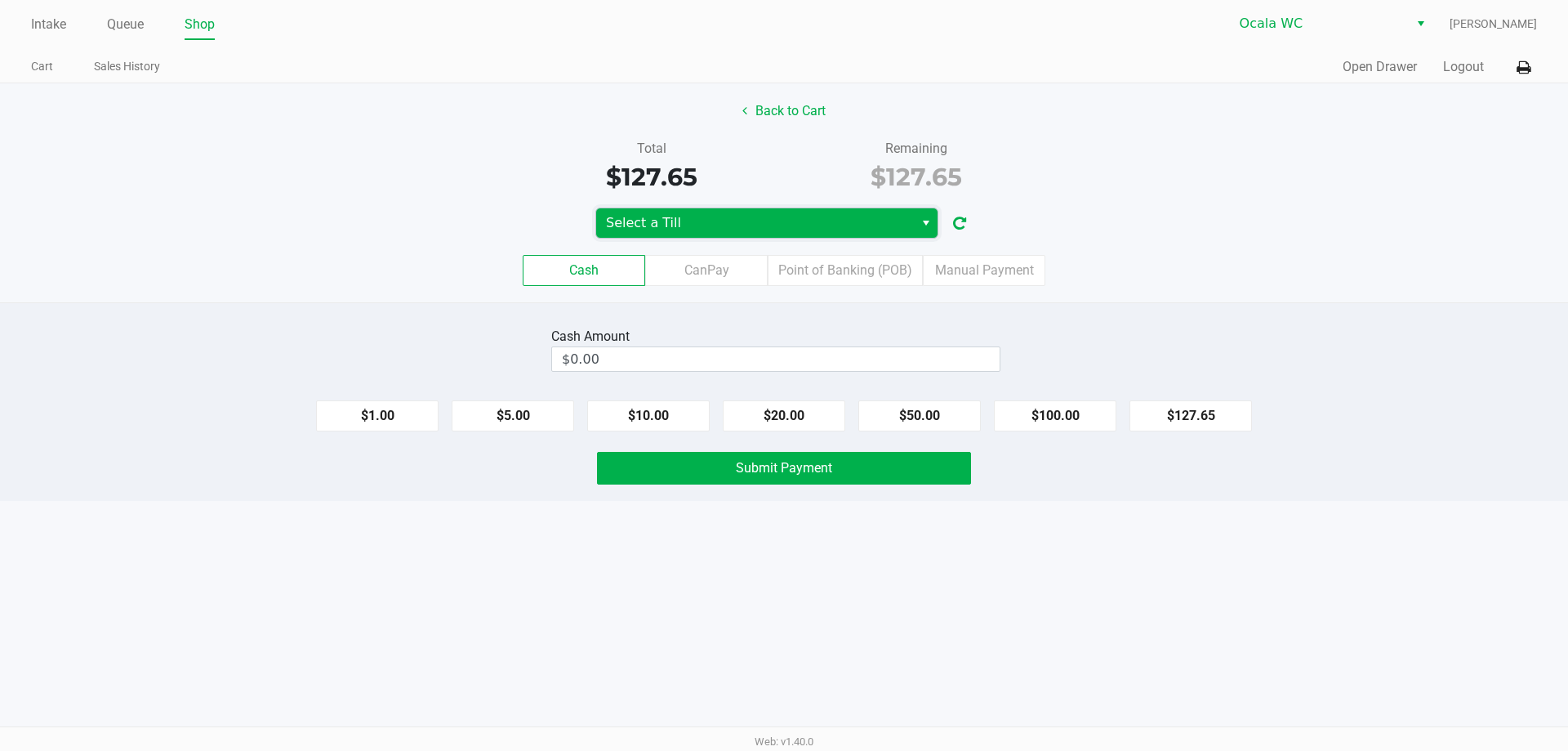
click at [871, 220] on span "Select a Till" at bounding box center [755, 223] width 298 height 20
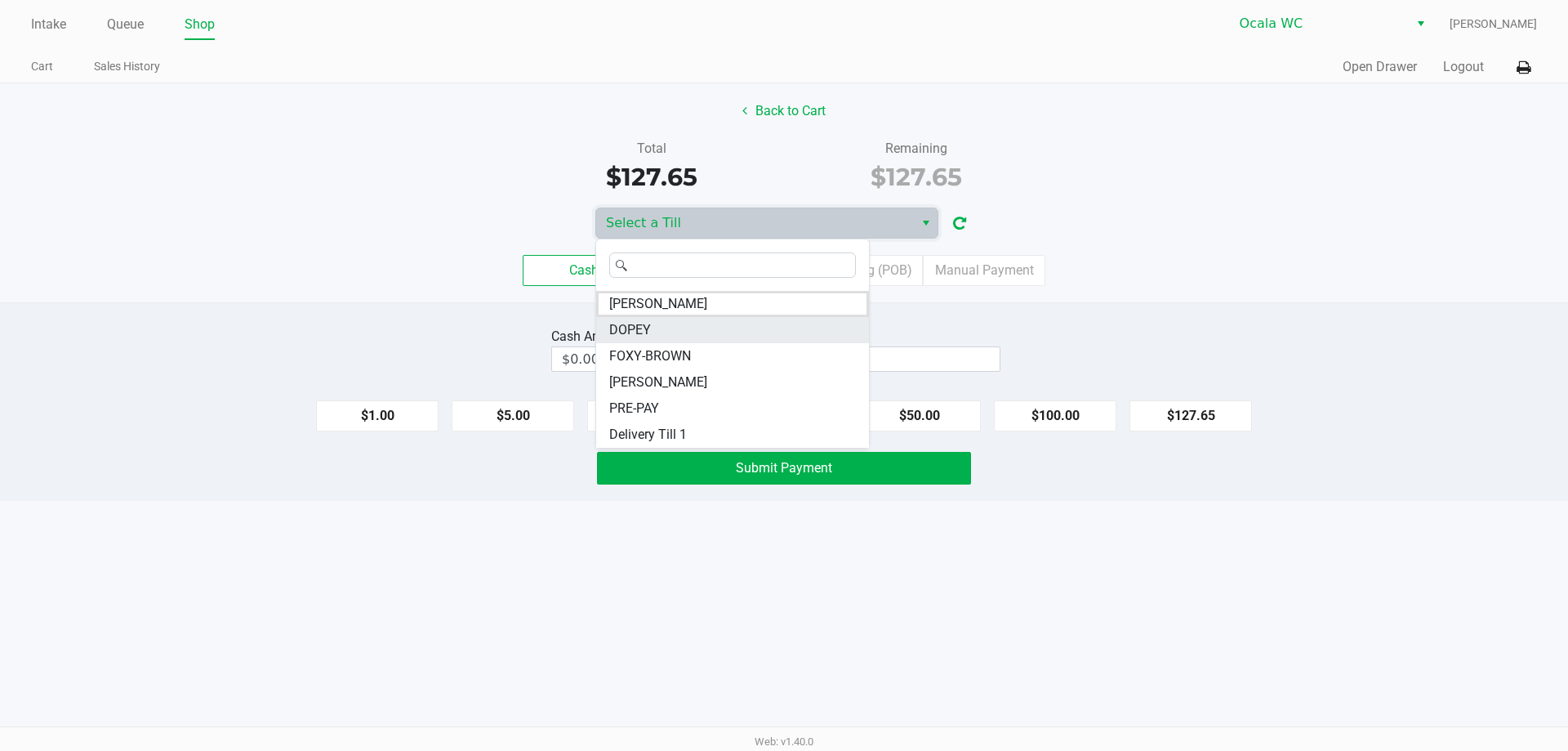
click at [625, 332] on span "DOPEY" at bounding box center [630, 330] width 42 height 20
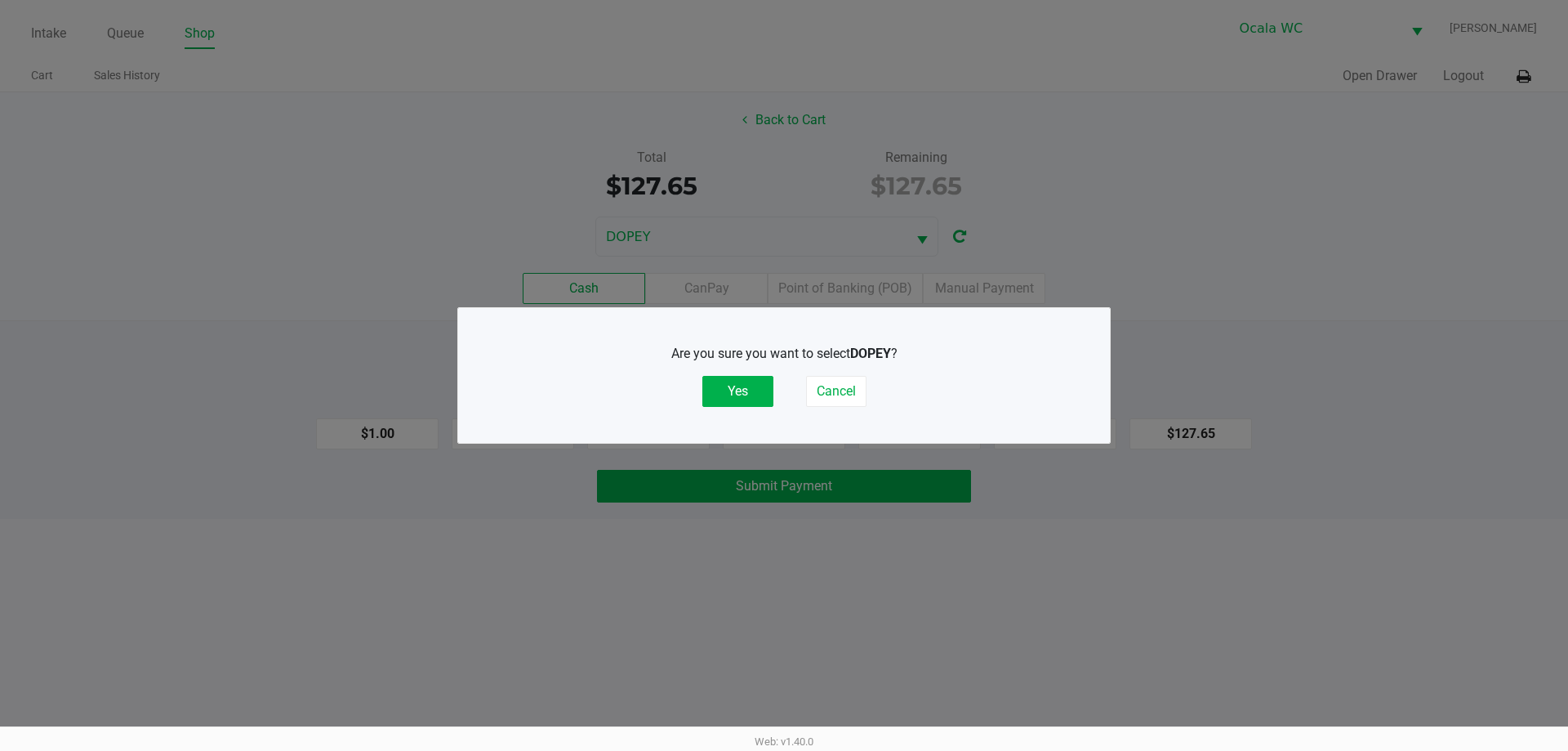
click at [1251, 234] on ngb-modal-window "Are you sure you want to select DOPEY ? Yes Cancel" at bounding box center [784, 375] width 1568 height 751
click at [728, 407] on button "Yes" at bounding box center [738, 392] width 71 height 31
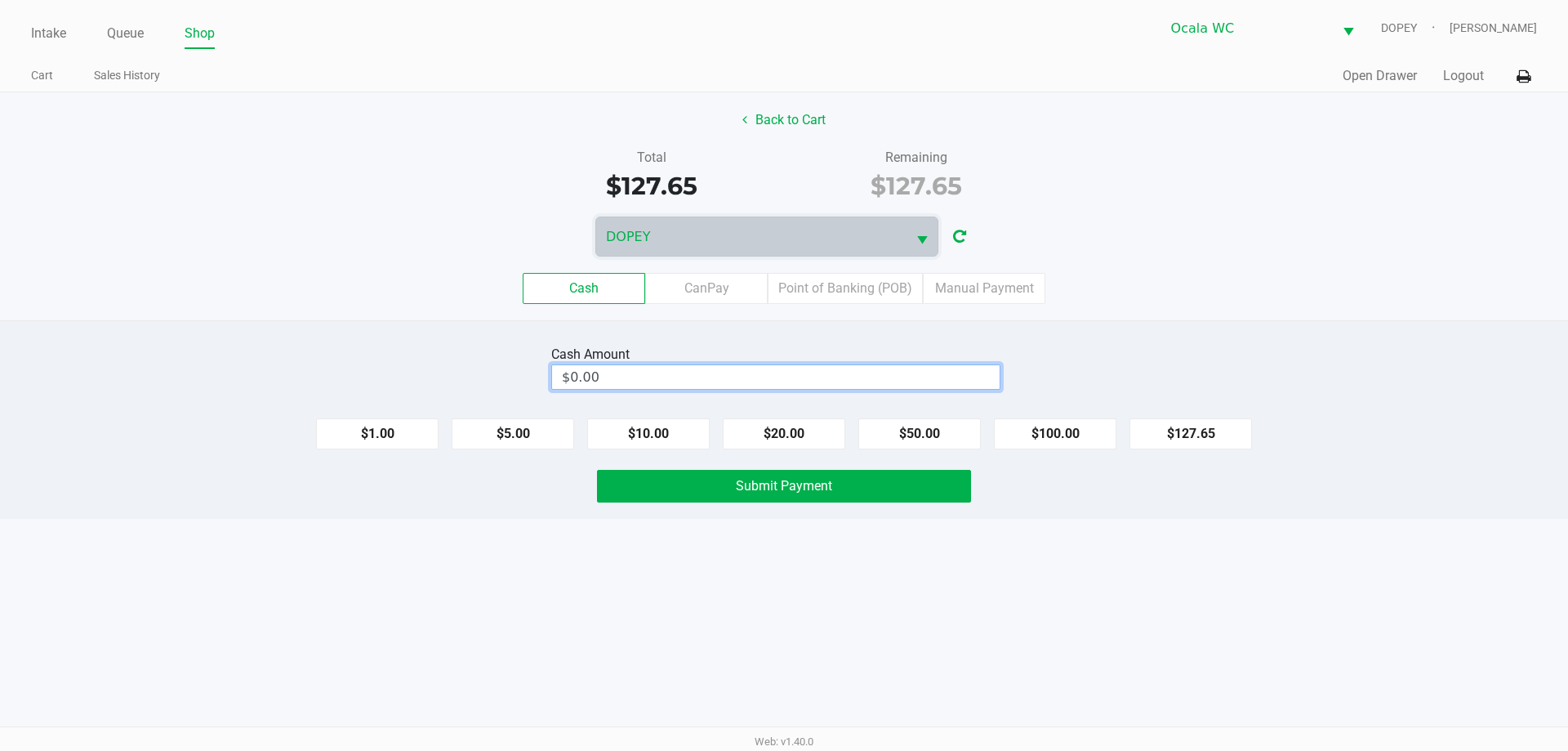
click at [774, 381] on input "$0.00" at bounding box center [776, 377] width 447 height 24
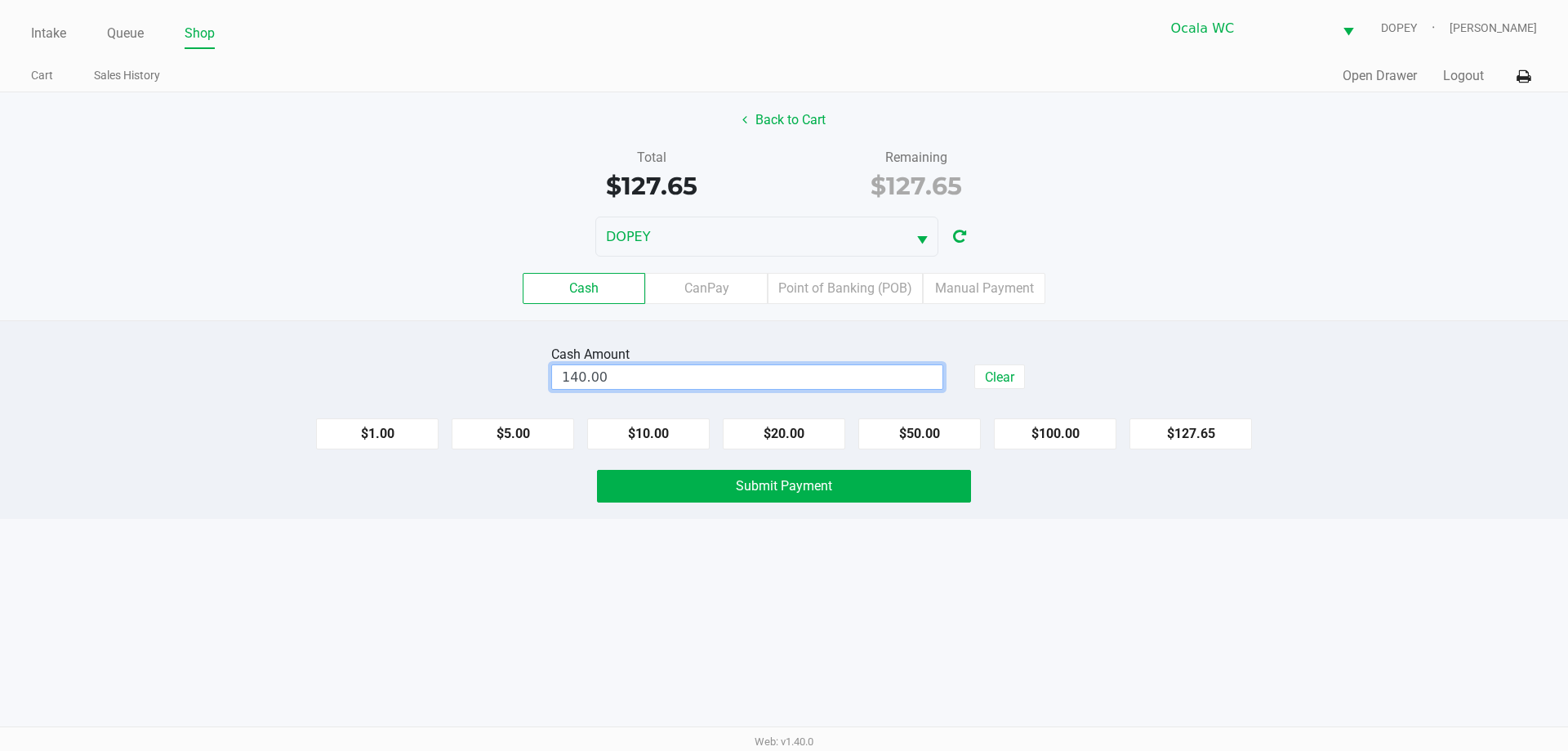
click at [1287, 244] on div "DOPEY" at bounding box center [784, 236] width 1568 height 40
type input "$140.00"
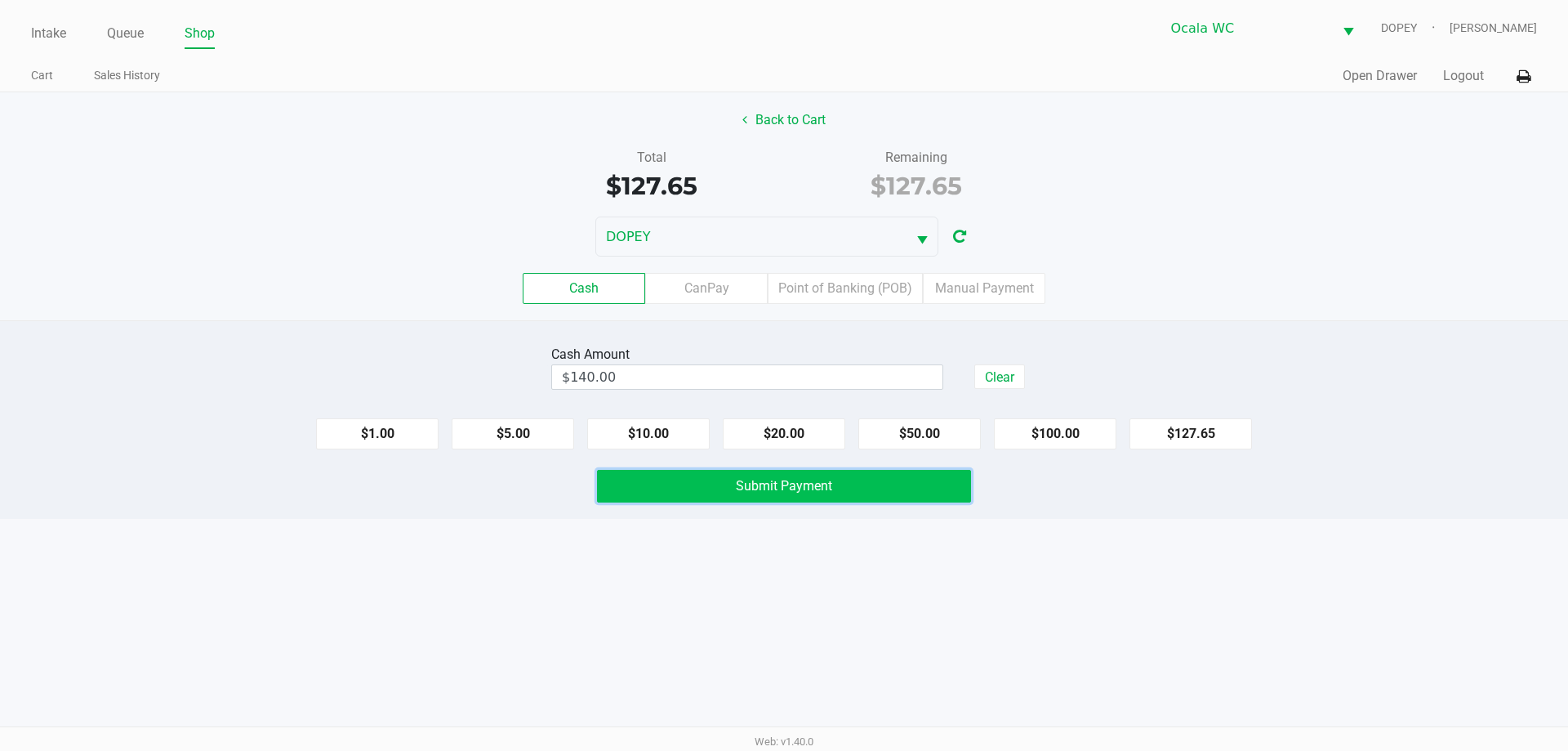
click at [890, 496] on button "Submit Payment" at bounding box center [784, 486] width 374 height 33
